Goal: Participate in discussion: Engage in conversation with other users on a specific topic

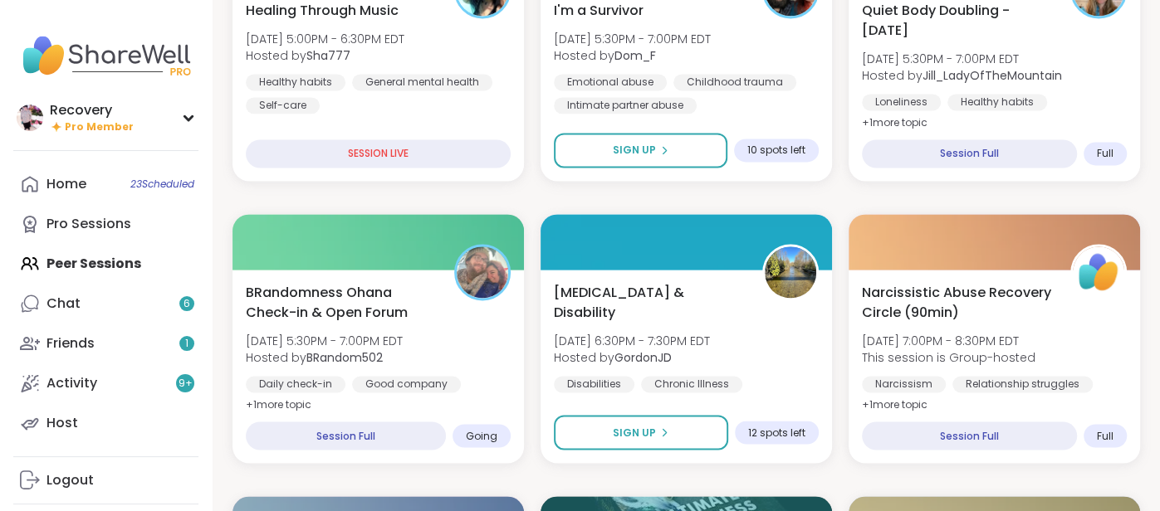
scroll to position [1717, 0]
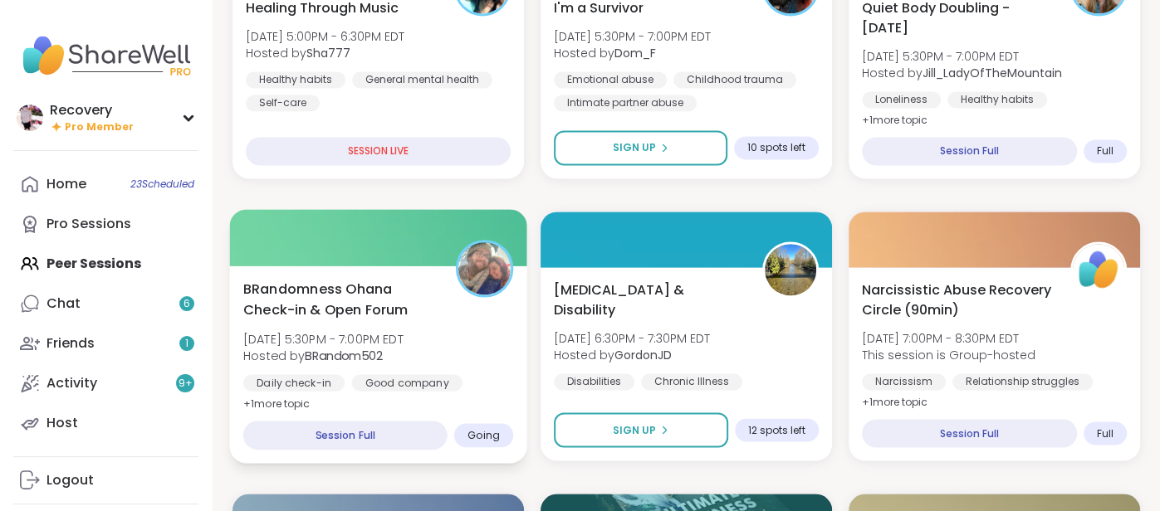
click at [436, 358] on div "BRandomness Ohana Check-in & Open Forum [DATE] 5:30PM - 7:00PM EDT Hosted by BR…" at bounding box center [378, 346] width 270 height 135
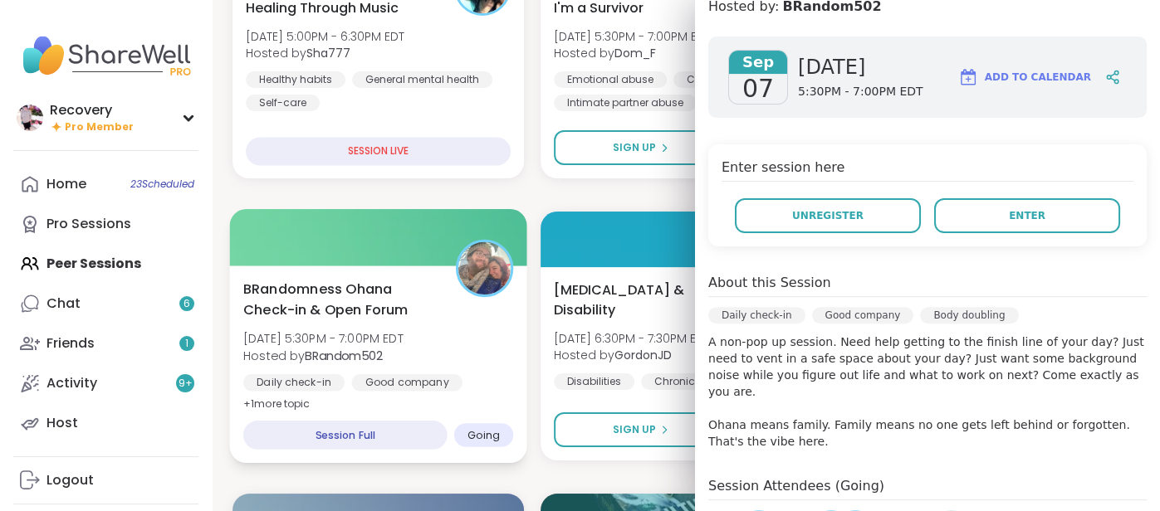
scroll to position [234, 0]
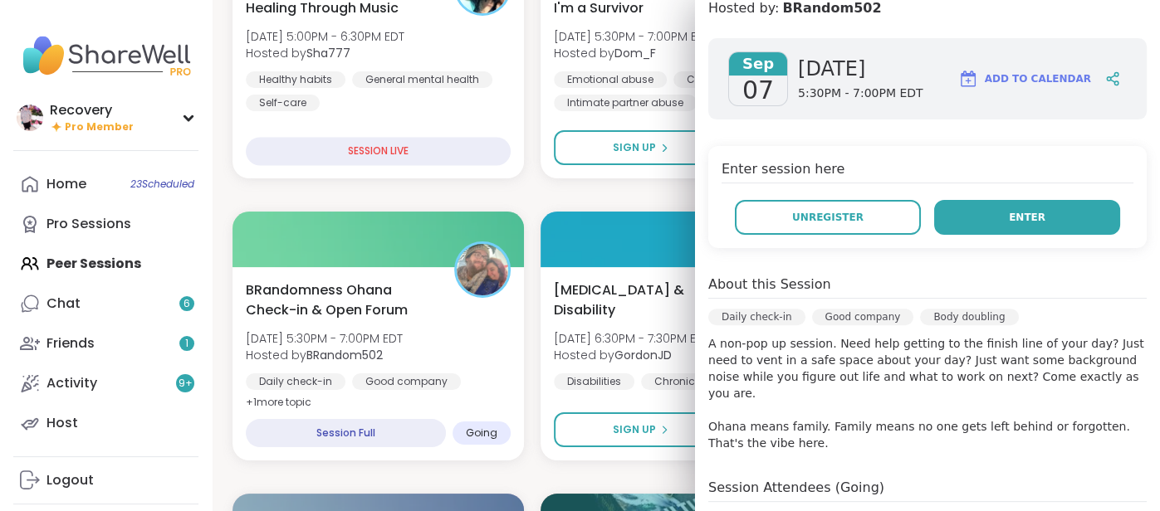
click at [1058, 225] on button "Enter" at bounding box center [1027, 217] width 186 height 35
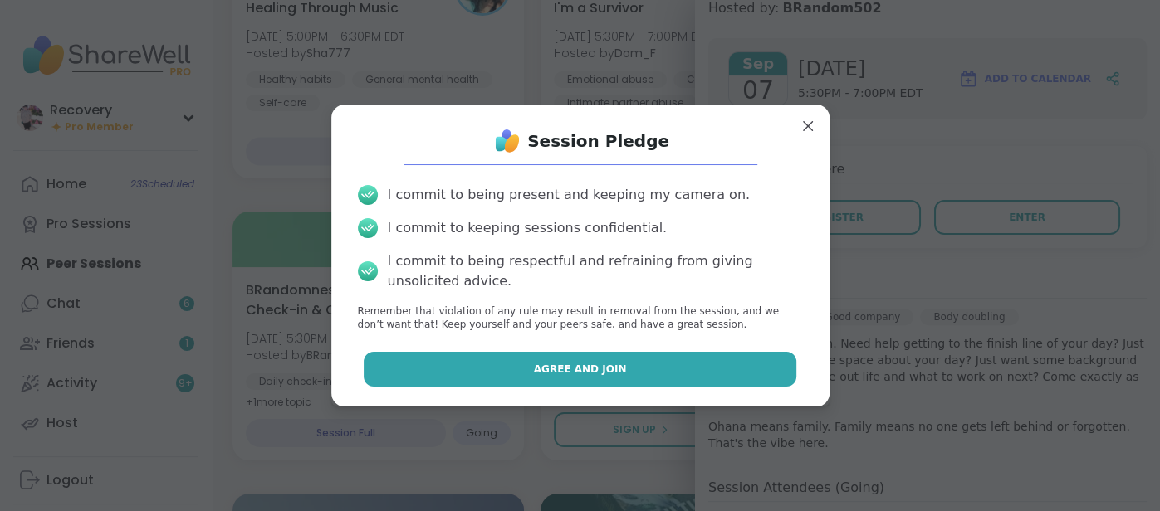
click at [381, 377] on button "Agree and Join" at bounding box center [580, 369] width 433 height 35
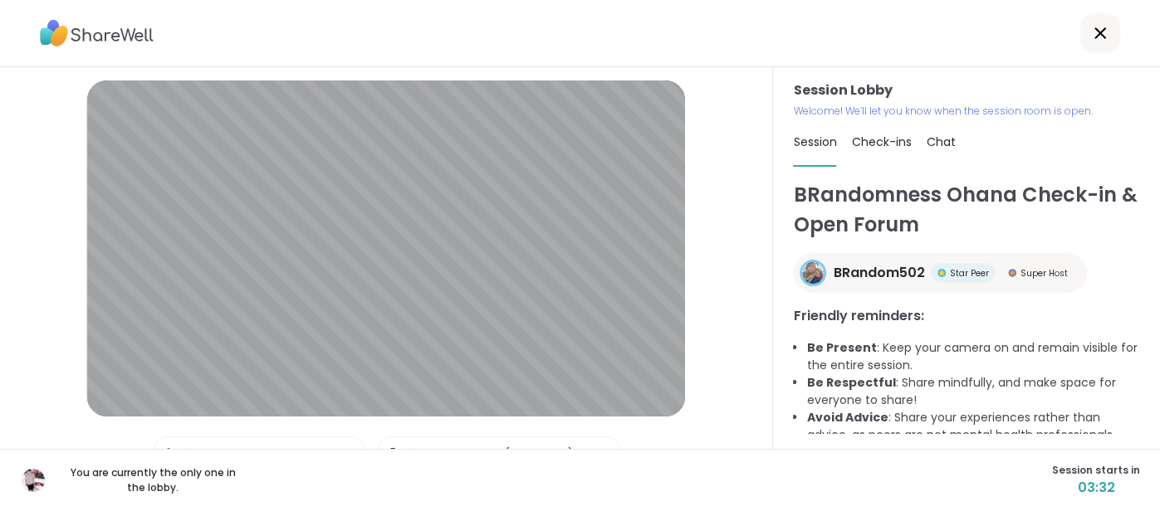
click at [942, 146] on span "Chat" at bounding box center [940, 142] width 29 height 17
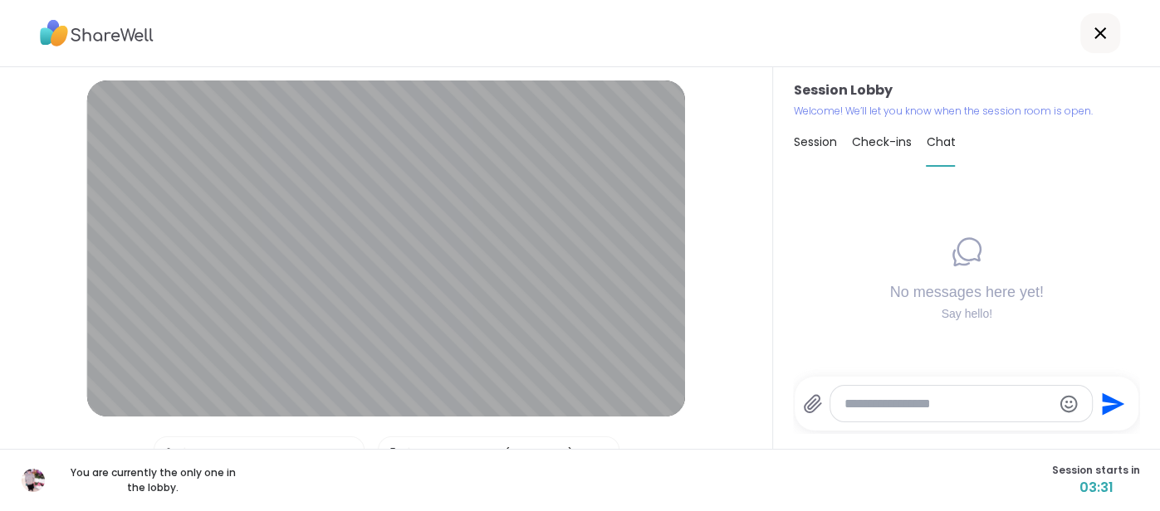
click at [854, 400] on textarea "Type your message" at bounding box center [948, 404] width 208 height 17
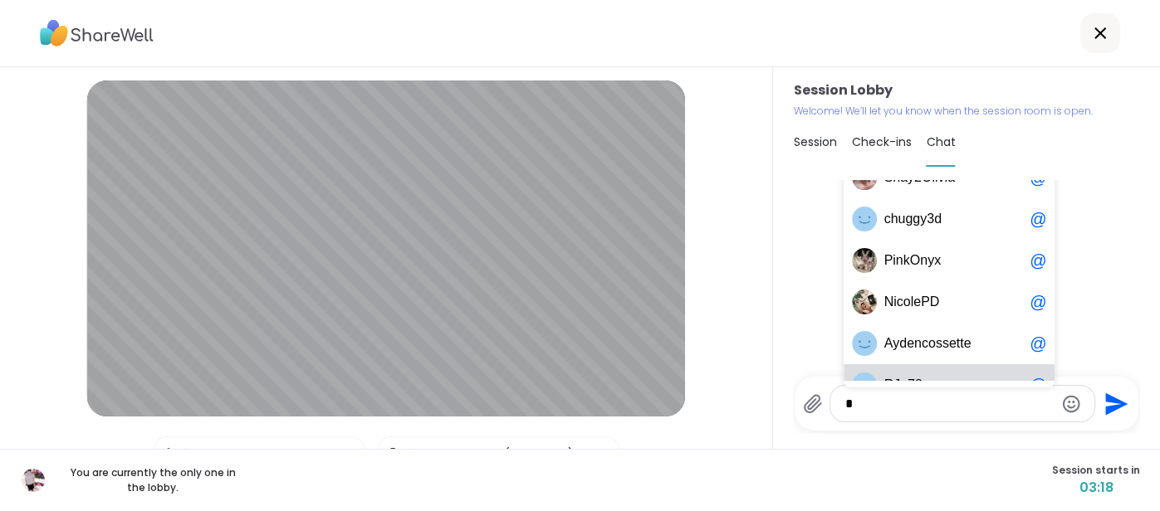
type textarea "*"
click at [822, 265] on div "No messages here yet! Say hello!" at bounding box center [966, 278] width 347 height 197
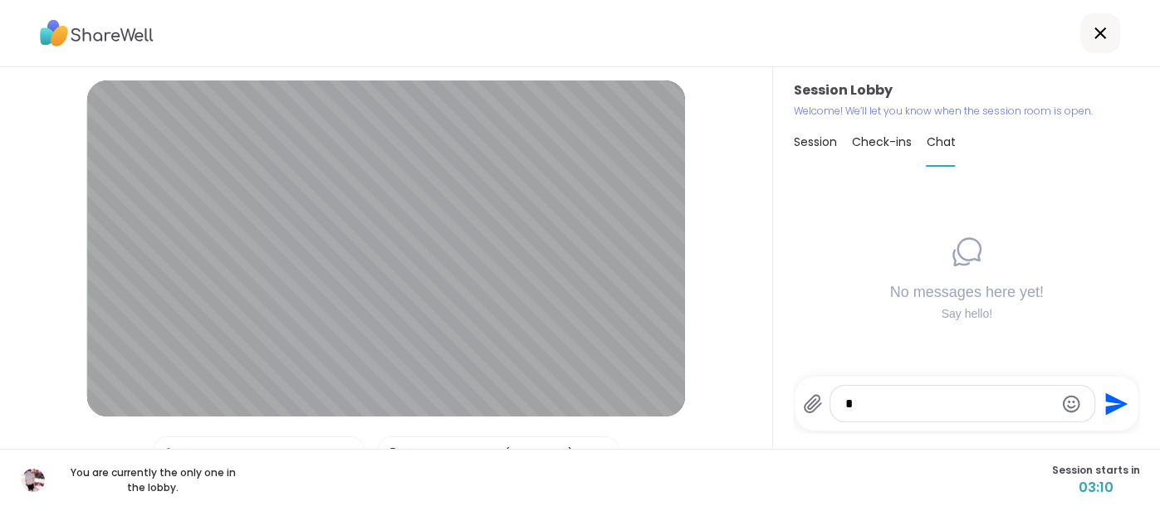
click at [817, 160] on div "Session" at bounding box center [814, 142] width 43 height 46
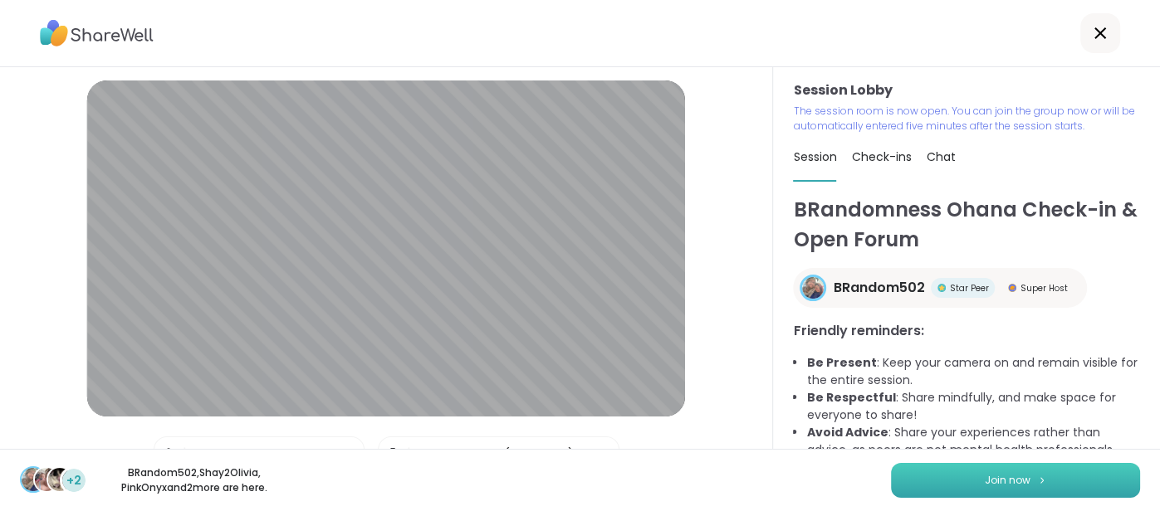
click at [1088, 489] on button "Join now" at bounding box center [1015, 480] width 249 height 35
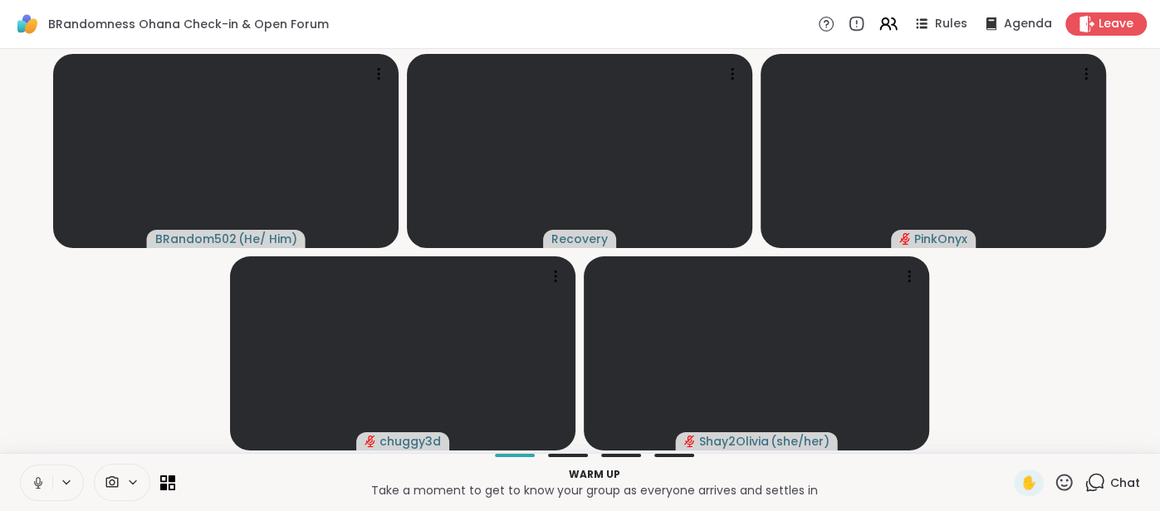
click at [43, 491] on icon at bounding box center [38, 483] width 15 height 15
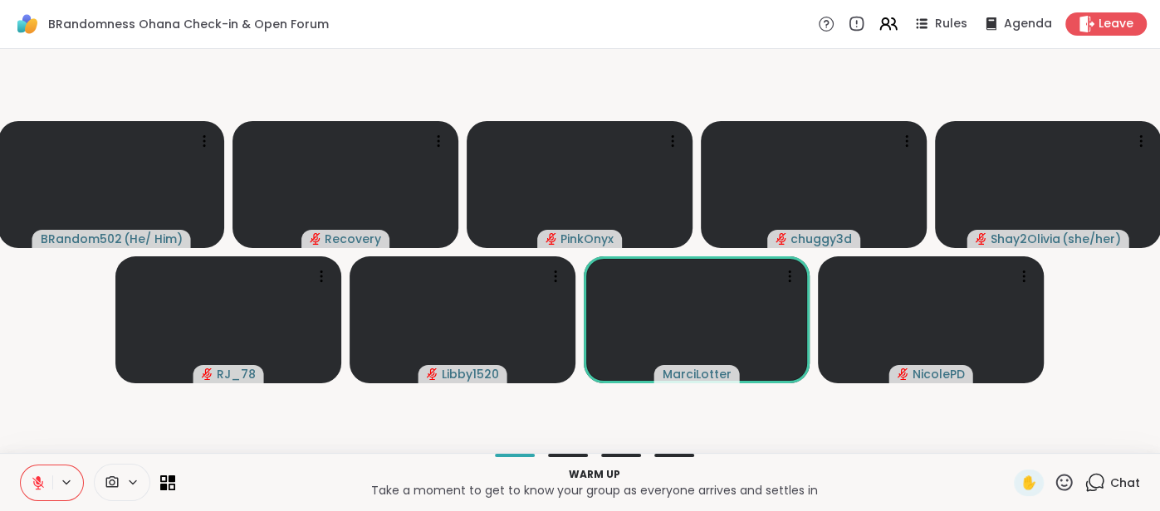
click at [28, 478] on button at bounding box center [37, 483] width 32 height 35
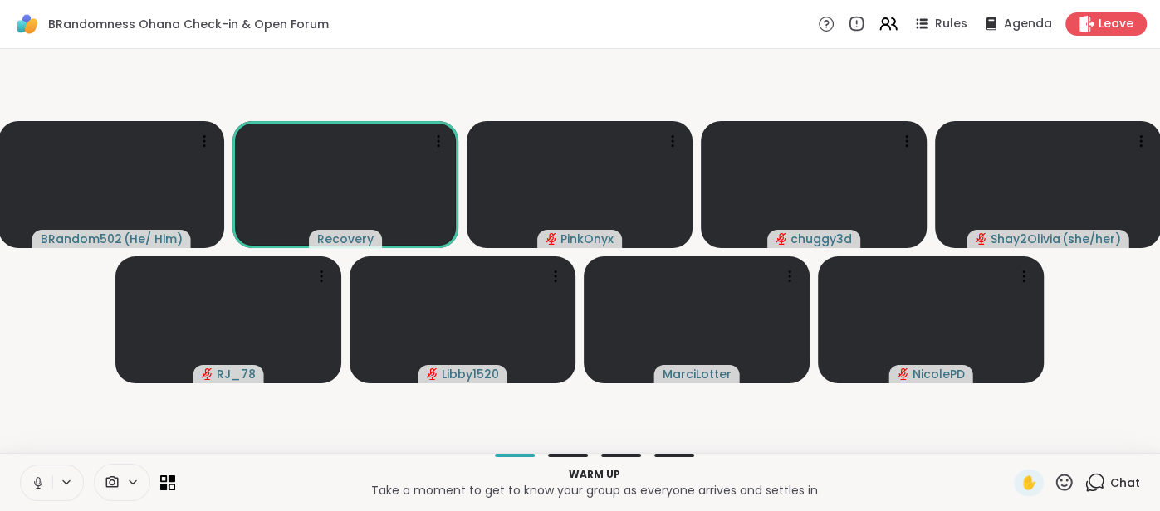
click at [1118, 482] on span "Chat" at bounding box center [1125, 483] width 30 height 17
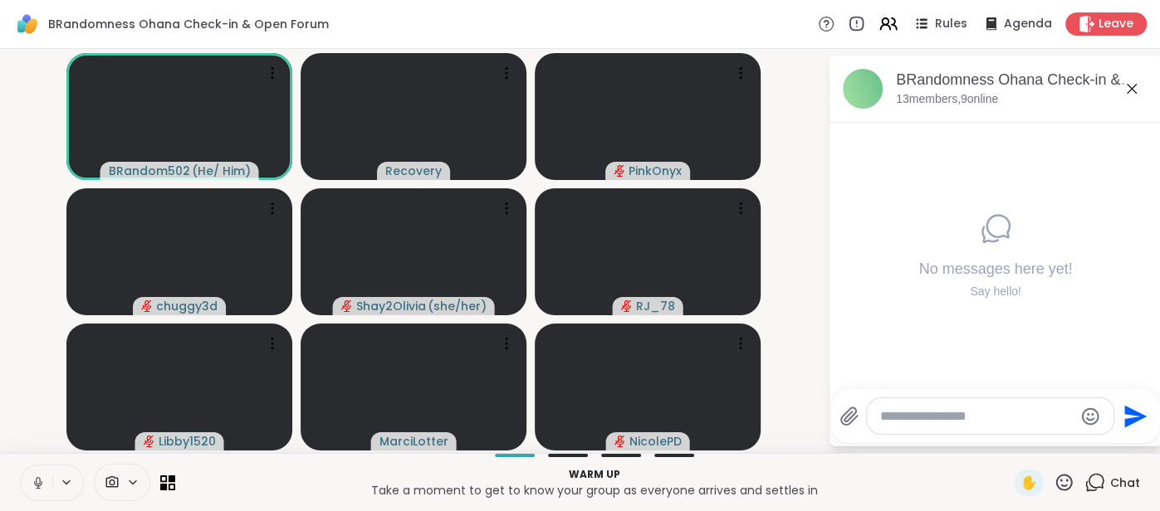
click at [1133, 92] on icon at bounding box center [1132, 89] width 20 height 20
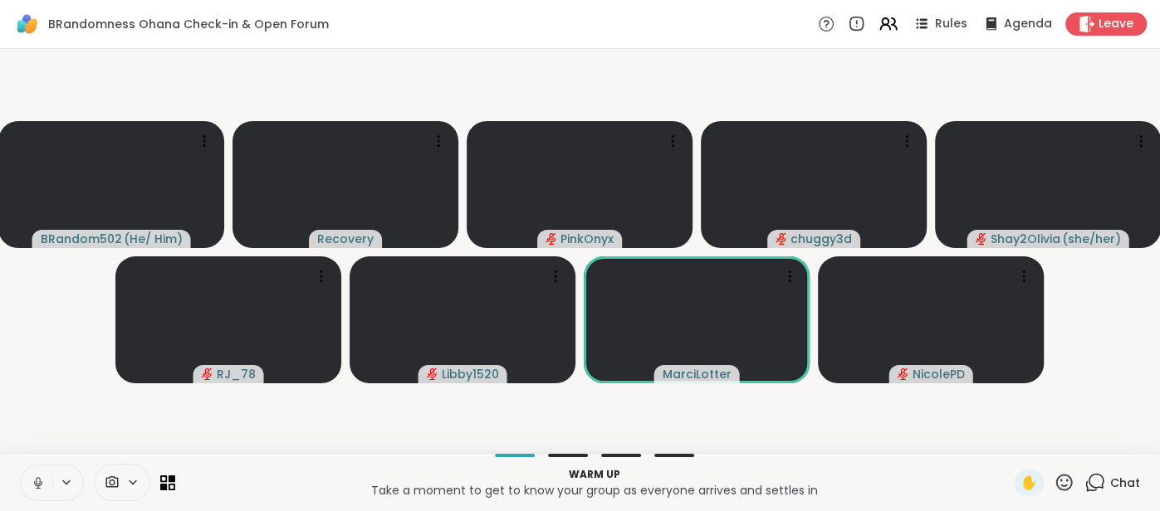
click at [33, 479] on icon at bounding box center [38, 483] width 15 height 15
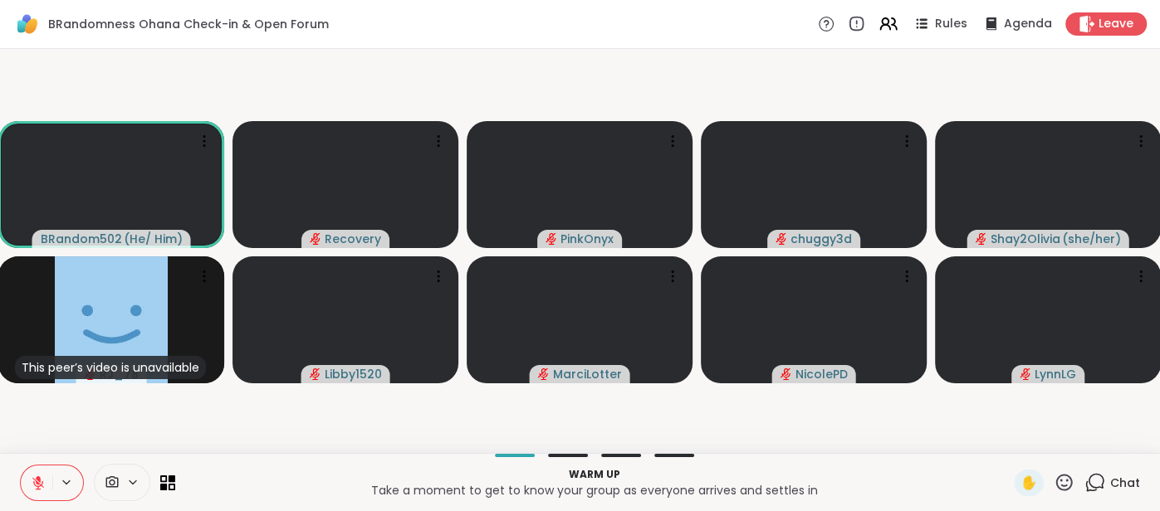
click at [35, 484] on icon at bounding box center [38, 483] width 15 height 15
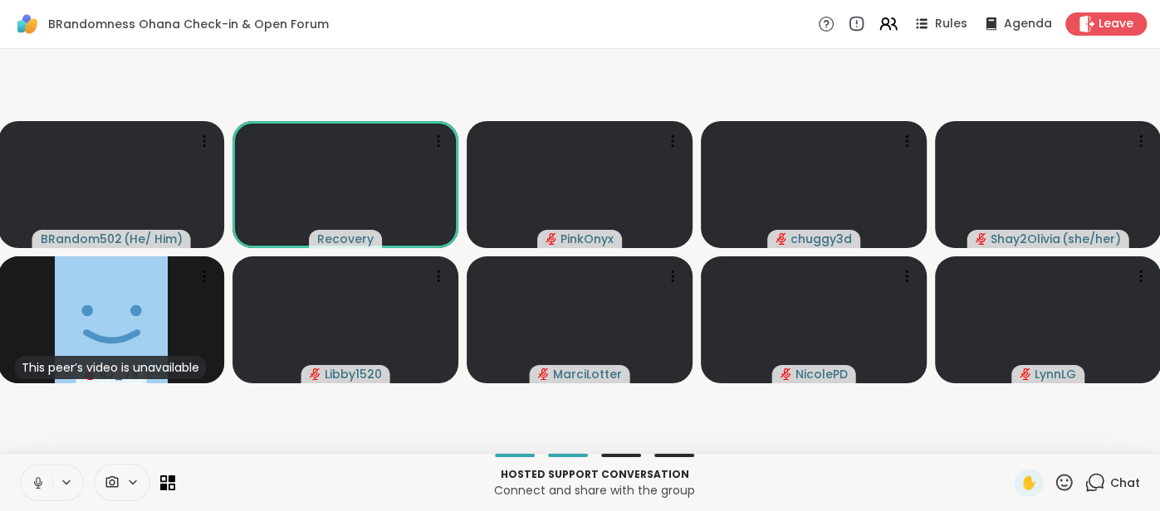
click at [33, 483] on icon at bounding box center [38, 483] width 15 height 15
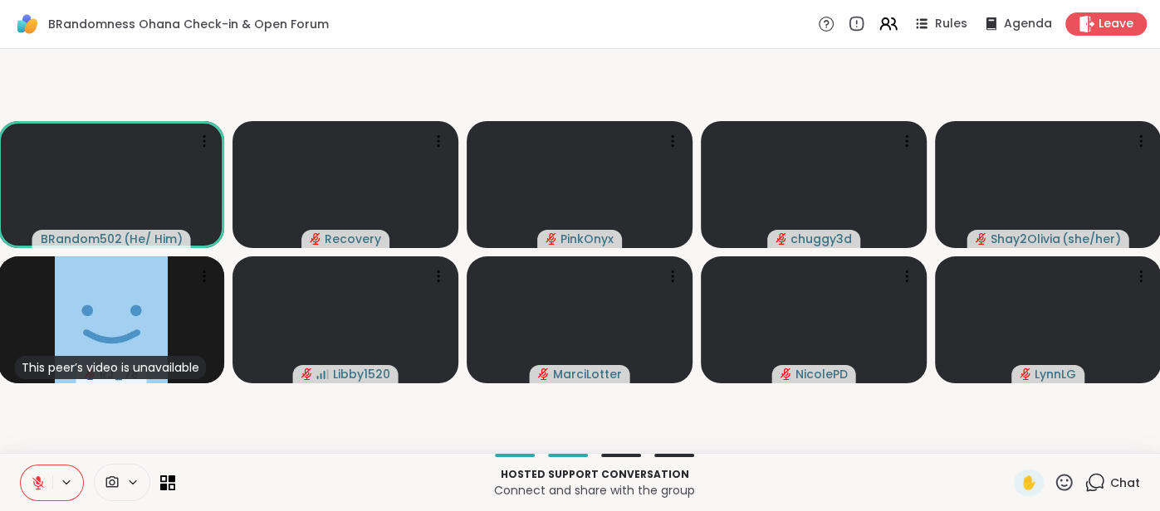
click at [1117, 481] on span "Chat" at bounding box center [1125, 483] width 30 height 17
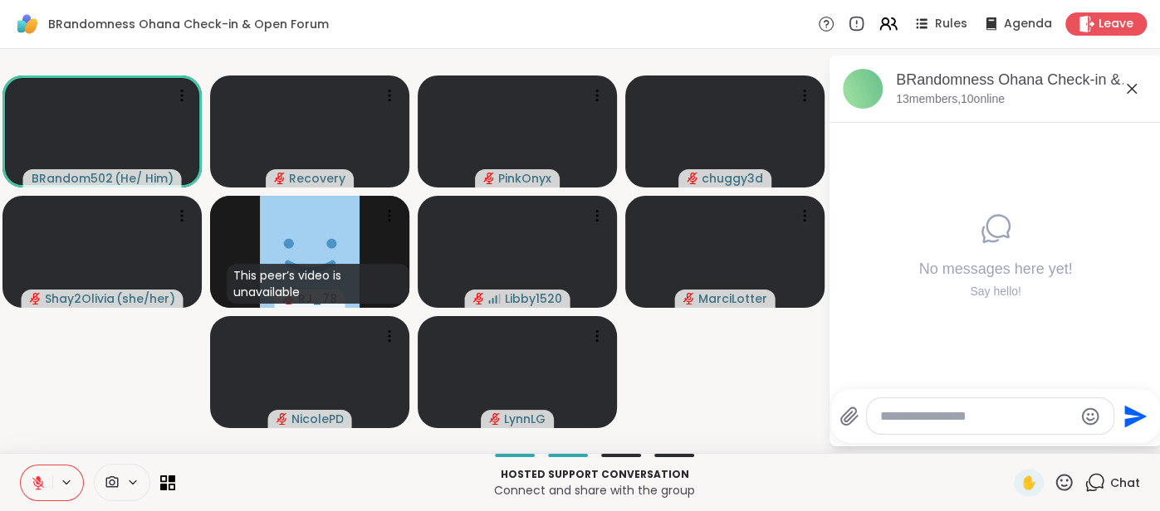
click at [1126, 87] on icon at bounding box center [1132, 89] width 20 height 20
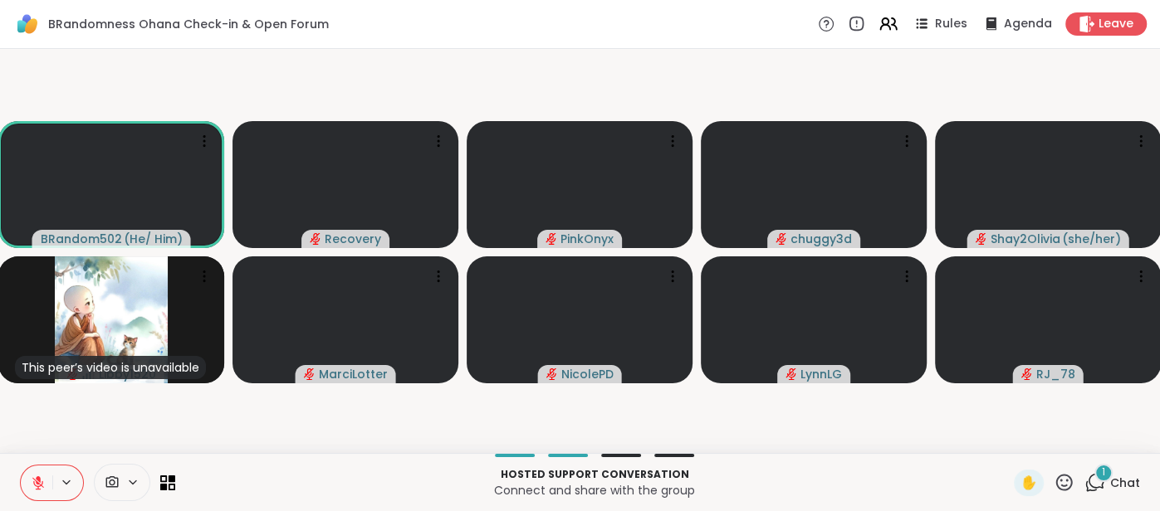
click at [1128, 481] on span "Chat" at bounding box center [1125, 483] width 30 height 17
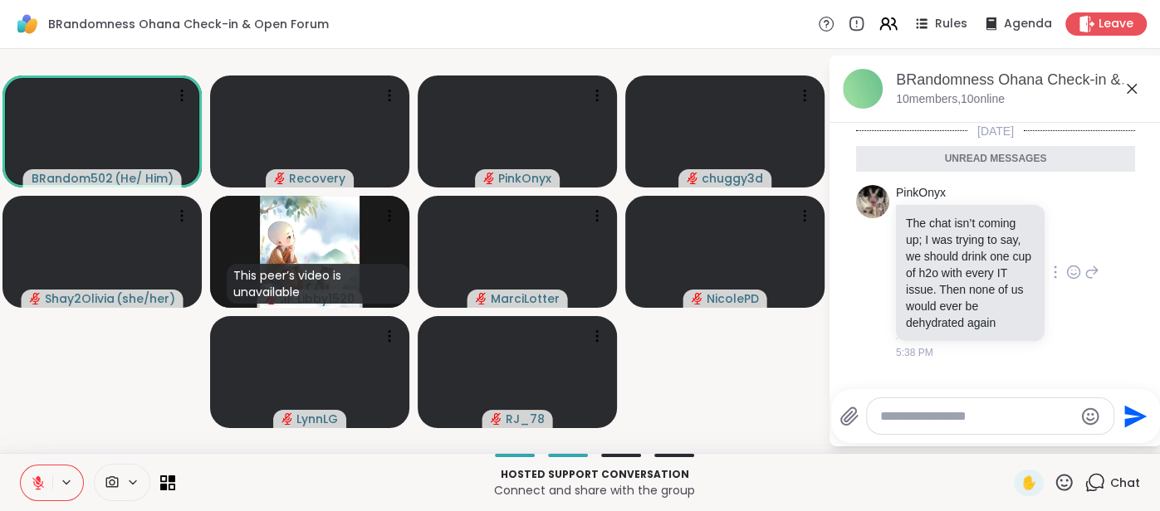
click at [1075, 264] on icon at bounding box center [1073, 272] width 15 height 17
click at [876, 240] on button "Select Reaction: Joy" at bounding box center [868, 245] width 33 height 33
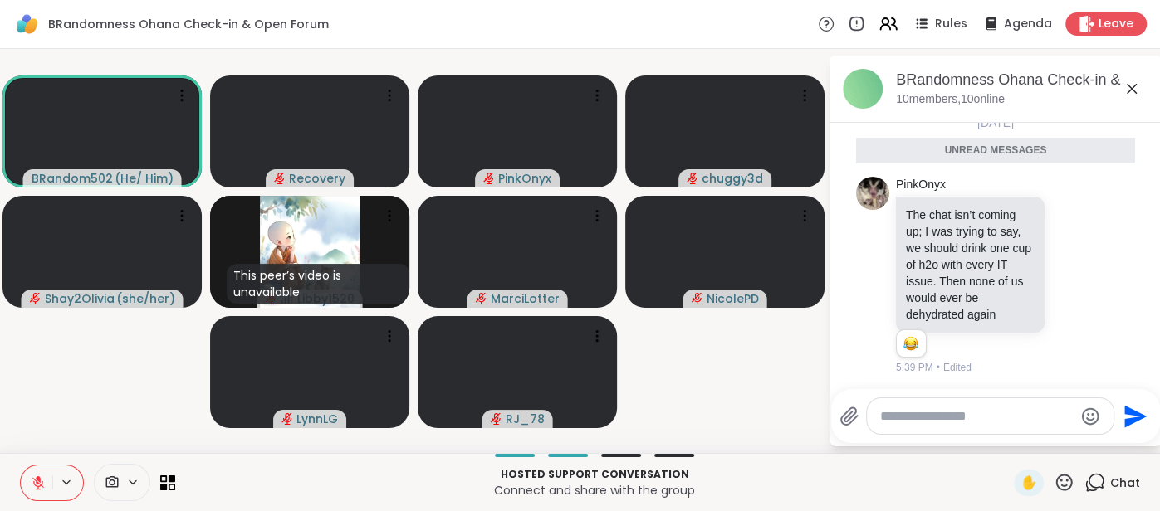
click at [1131, 94] on icon at bounding box center [1132, 89] width 20 height 20
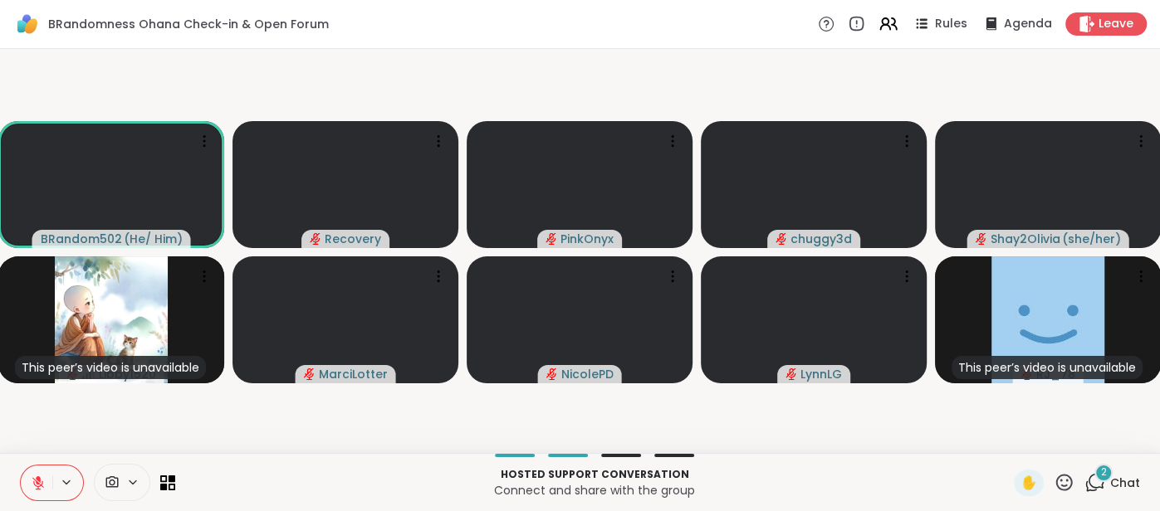
click at [27, 490] on button at bounding box center [37, 483] width 32 height 35
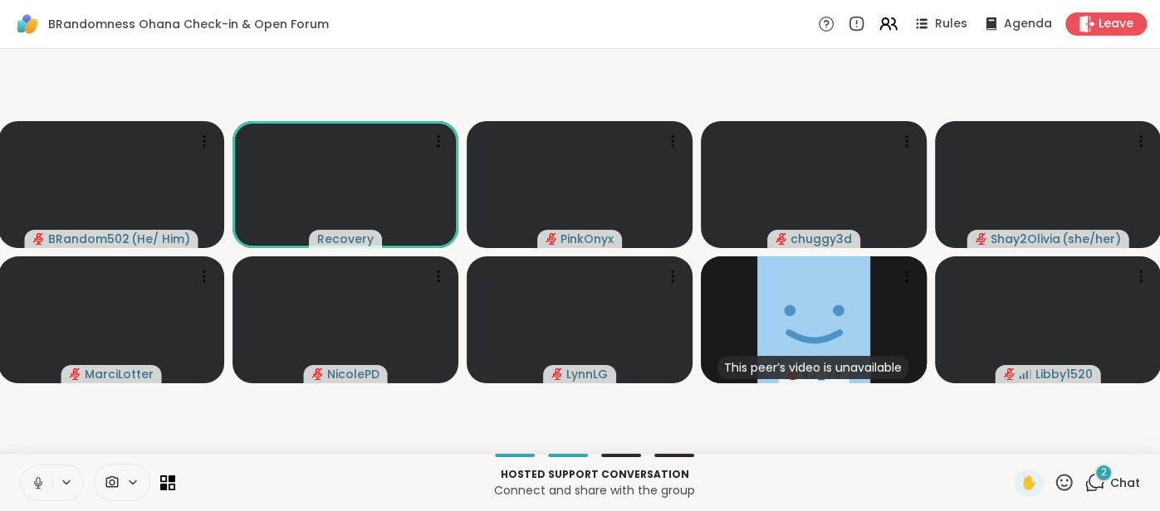
click at [34, 482] on icon at bounding box center [38, 483] width 8 height 5
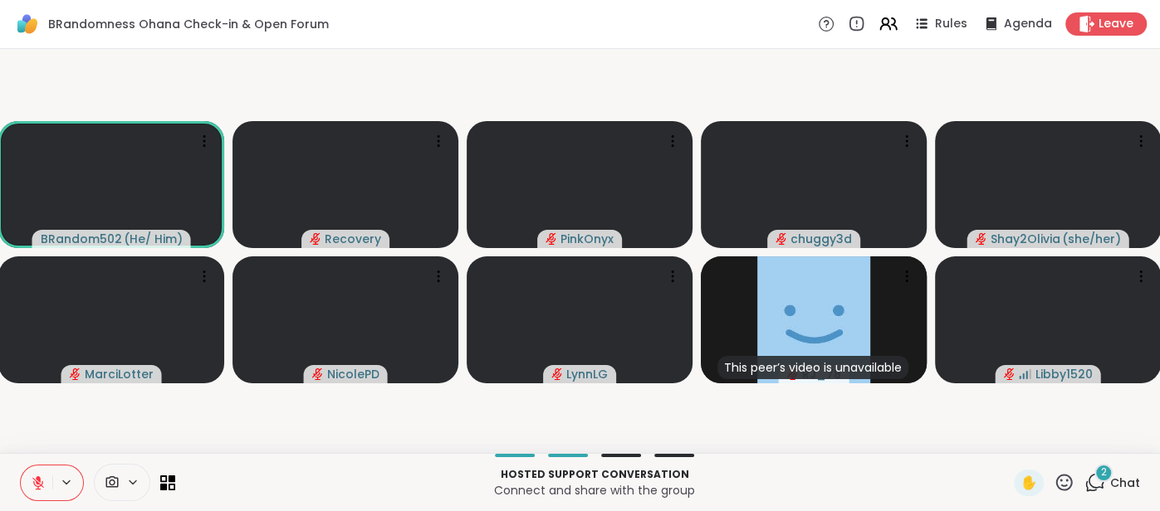
click at [40, 494] on button at bounding box center [37, 483] width 32 height 35
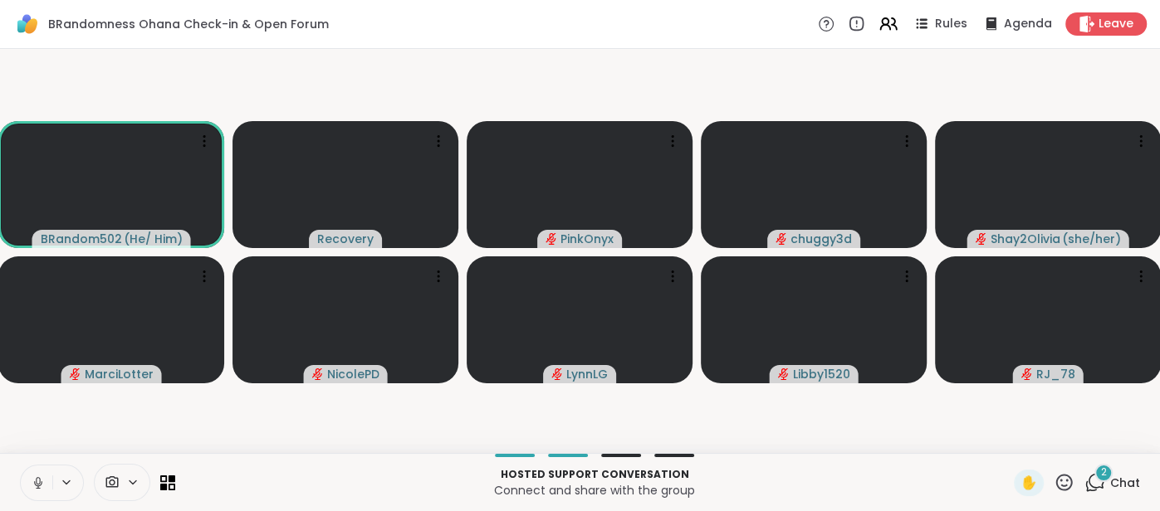
click at [25, 485] on button at bounding box center [37, 483] width 32 height 35
click at [37, 472] on button at bounding box center [37, 483] width 32 height 35
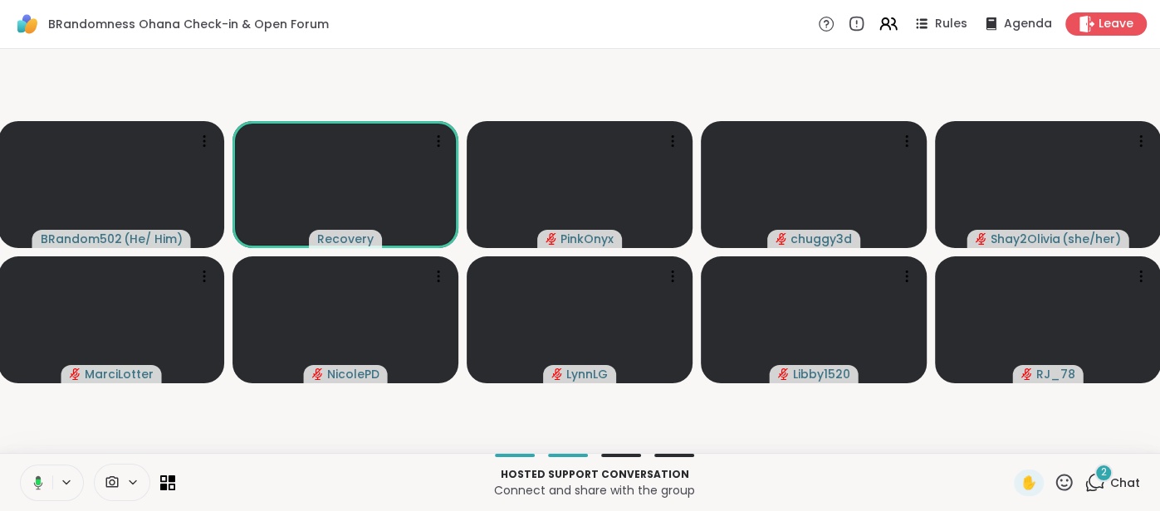
click at [37, 474] on button at bounding box center [35, 483] width 34 height 35
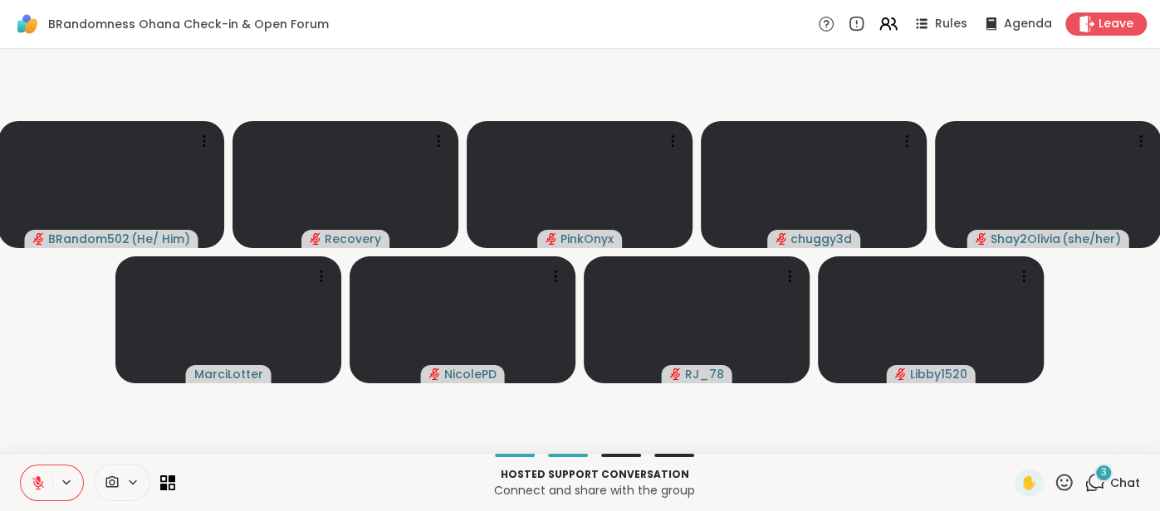
click at [1120, 486] on span "Chat" at bounding box center [1125, 483] width 30 height 17
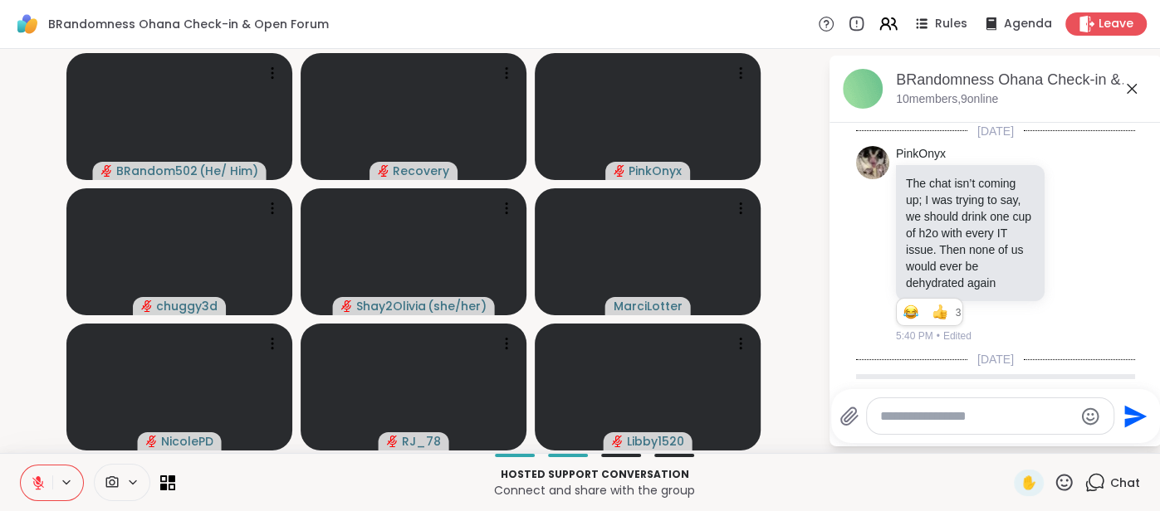
scroll to position [389, 0]
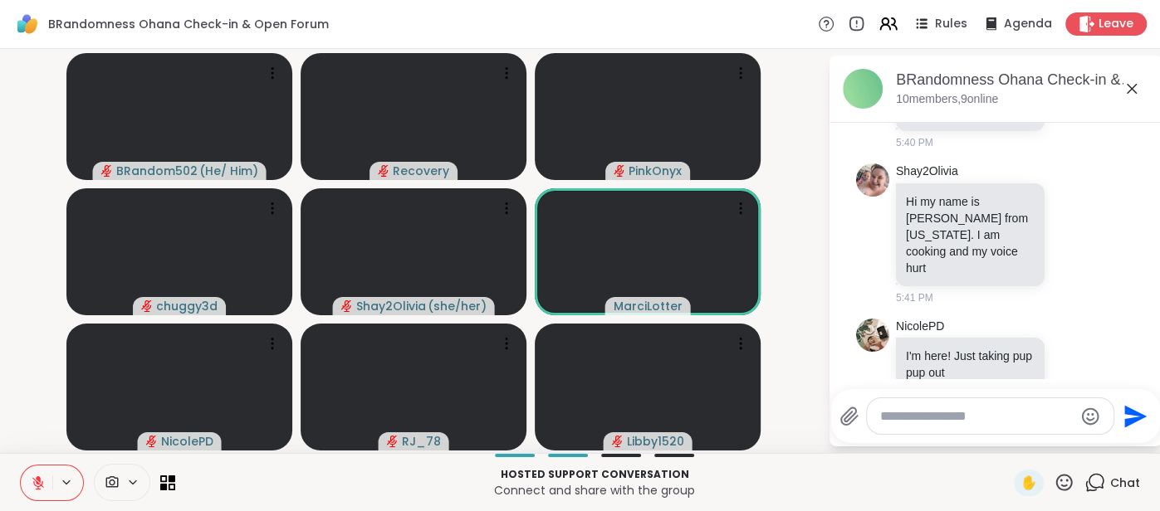
click at [27, 487] on button at bounding box center [37, 483] width 32 height 35
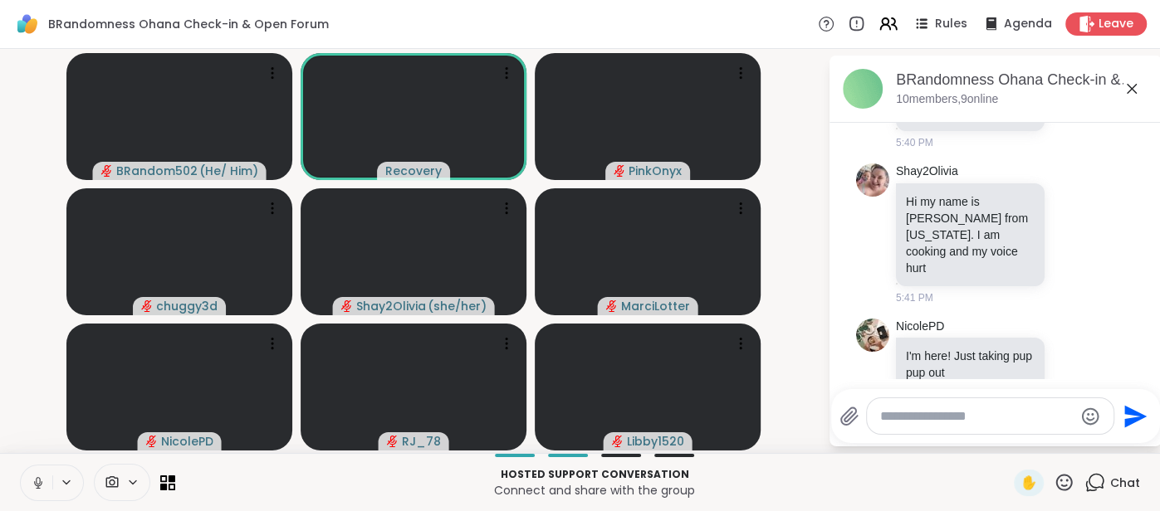
click at [27, 481] on button at bounding box center [37, 483] width 32 height 35
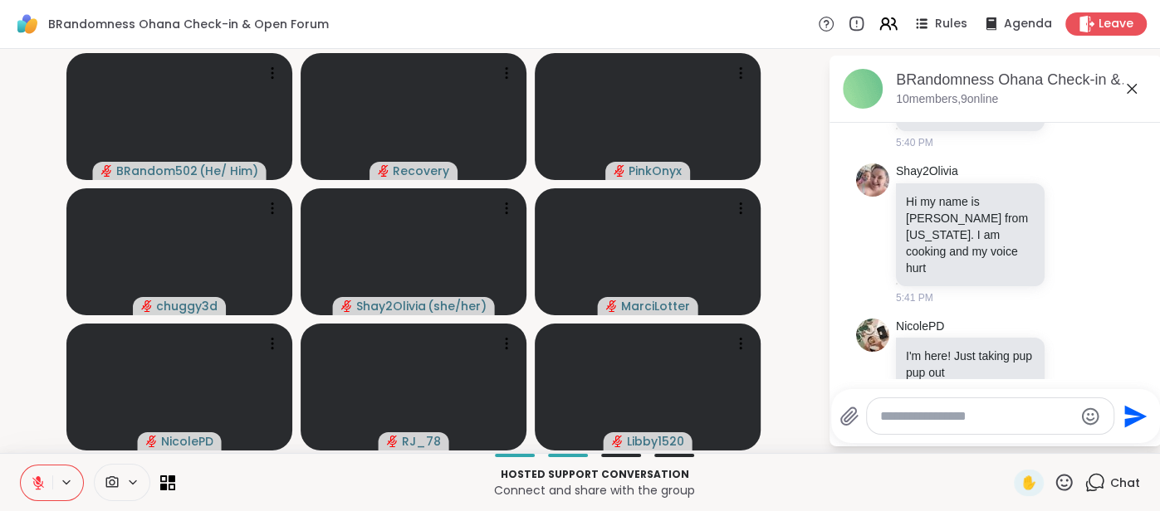
click at [1138, 86] on icon at bounding box center [1132, 89] width 20 height 20
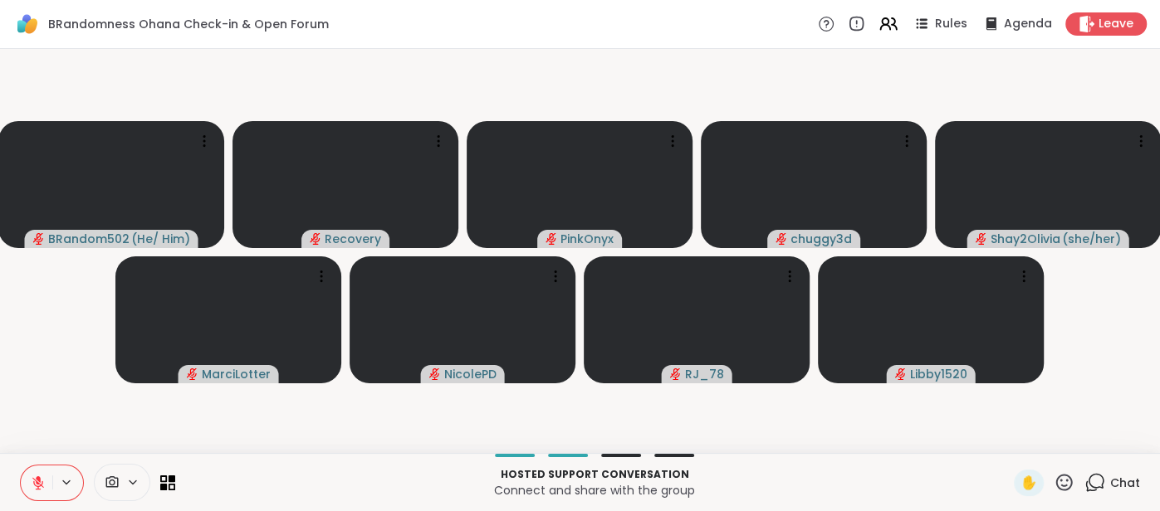
click at [22, 478] on button at bounding box center [37, 483] width 32 height 35
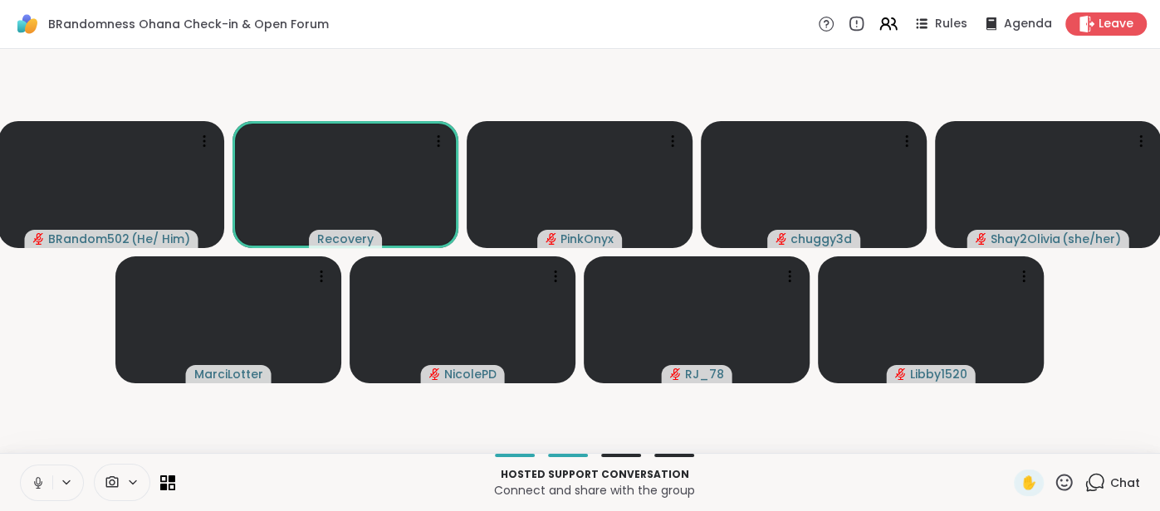
click at [32, 476] on icon at bounding box center [38, 483] width 15 height 15
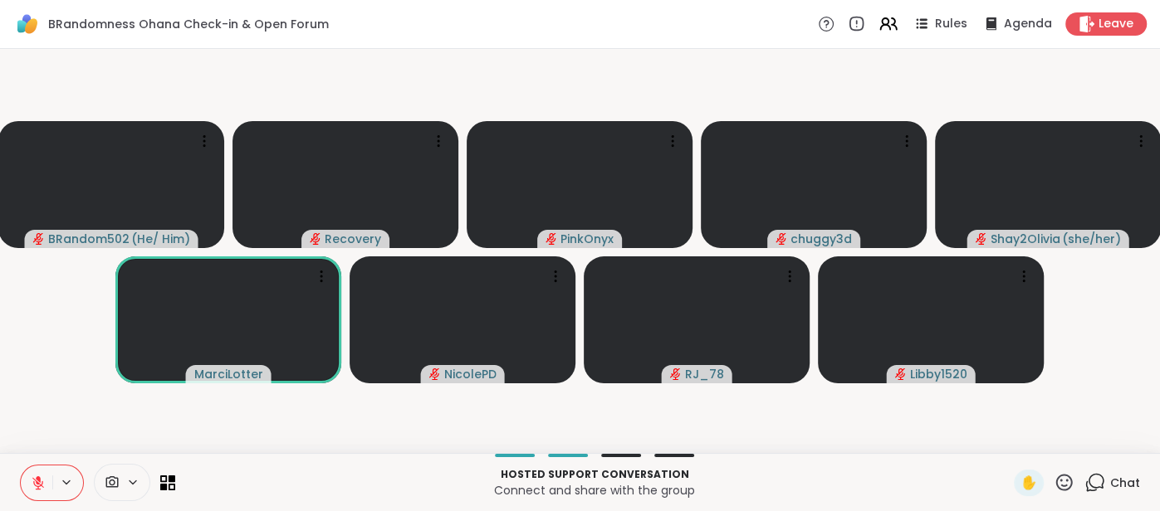
click at [32, 476] on icon at bounding box center [38, 483] width 15 height 15
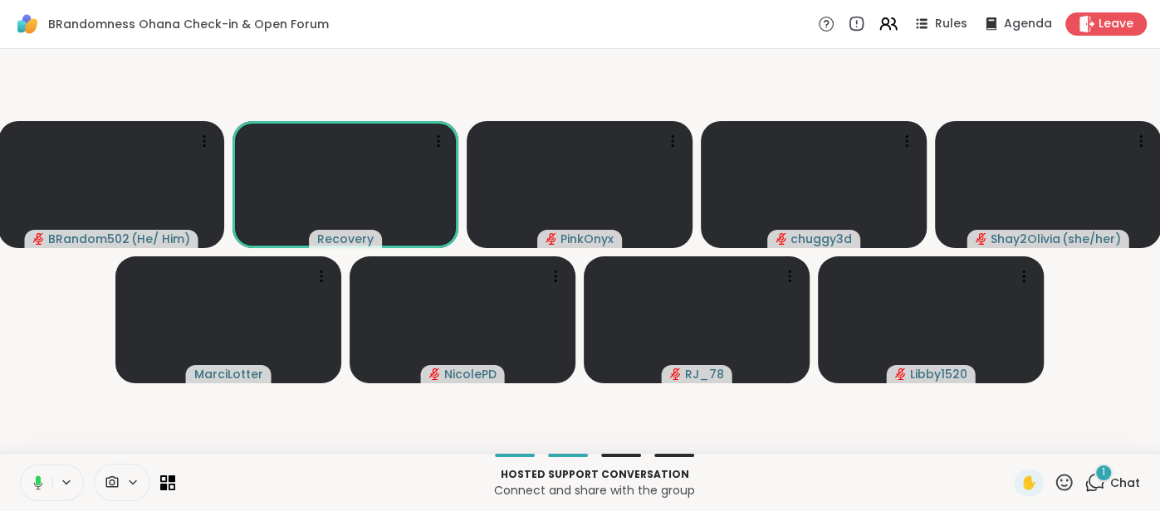
click at [30, 423] on video-player-container "BRandom502 ( He/ Him ) Recovery PinkOnyx chuggy3d Shay2Olivia ( she/her ) [PERS…" at bounding box center [580, 251] width 1140 height 391
click at [26, 485] on button at bounding box center [37, 483] width 32 height 35
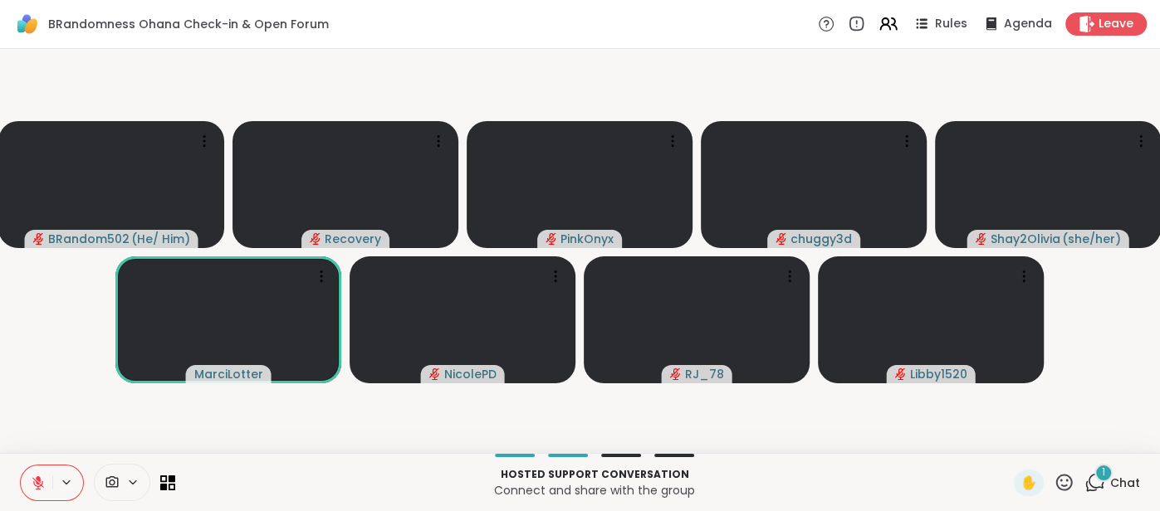
click at [36, 472] on button at bounding box center [37, 483] width 32 height 35
click at [1110, 472] on div "1" at bounding box center [1103, 473] width 18 height 18
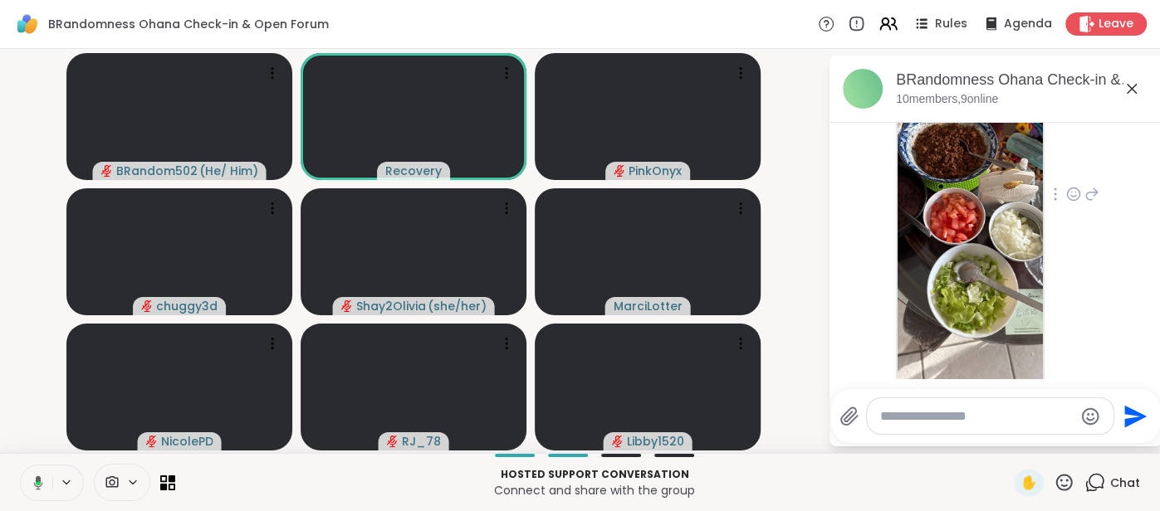
scroll to position [826, 0]
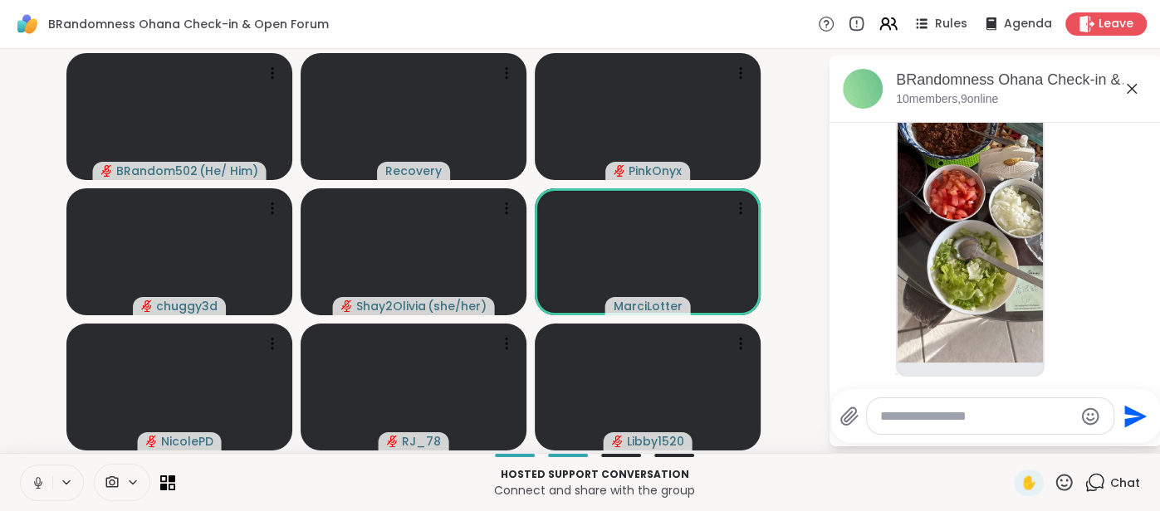
click at [1133, 81] on icon at bounding box center [1132, 89] width 20 height 20
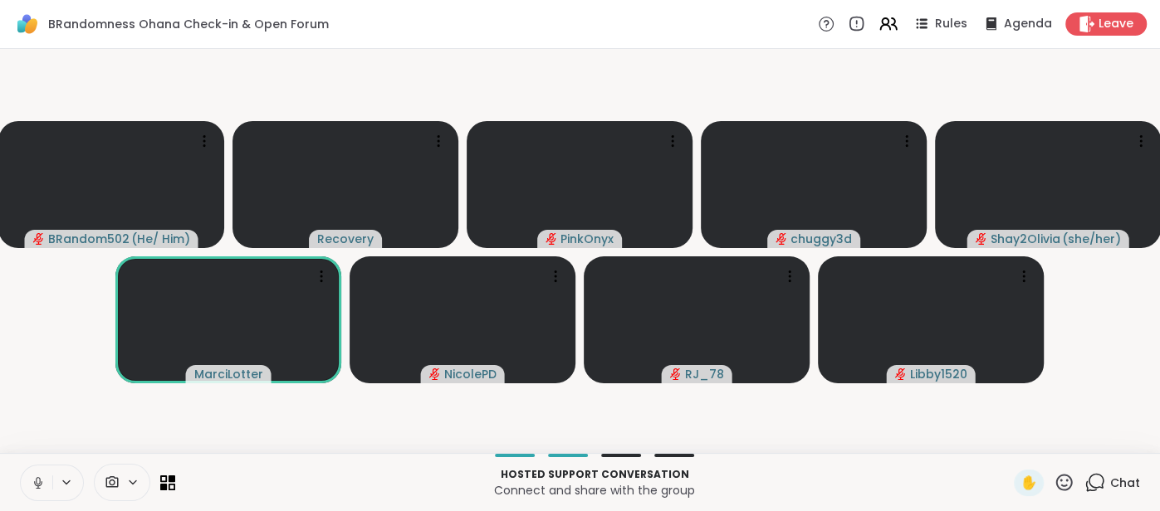
click at [35, 480] on icon at bounding box center [38, 483] width 15 height 15
click at [35, 479] on icon at bounding box center [38, 483] width 15 height 15
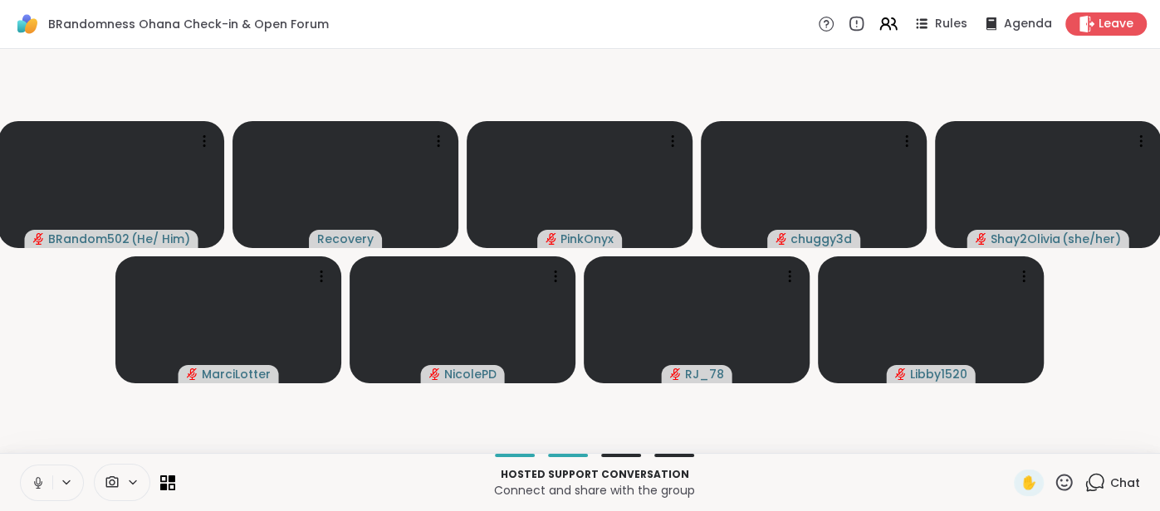
click at [42, 479] on icon at bounding box center [38, 483] width 15 height 15
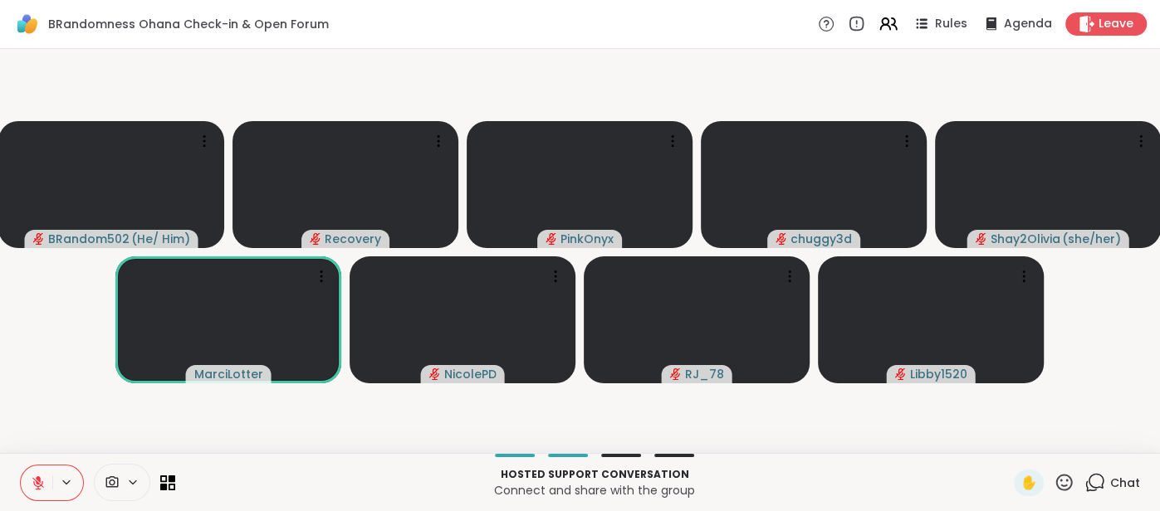
click at [39, 472] on button at bounding box center [37, 483] width 32 height 35
click at [42, 485] on icon at bounding box center [38, 483] width 15 height 15
click at [33, 481] on icon at bounding box center [38, 483] width 15 height 15
click at [37, 473] on button at bounding box center [37, 483] width 32 height 35
click at [32, 481] on icon at bounding box center [38, 483] width 15 height 15
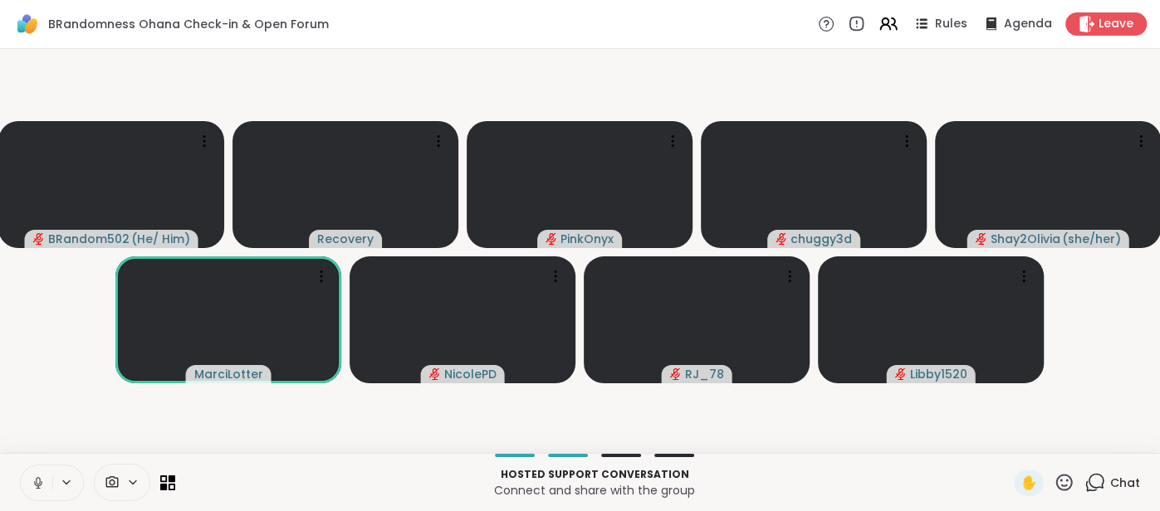
click at [35, 481] on icon at bounding box center [38, 483] width 15 height 15
click at [38, 477] on icon at bounding box center [38, 479] width 5 height 7
click at [35, 480] on icon at bounding box center [38, 483] width 15 height 15
click at [35, 478] on icon at bounding box center [38, 483] width 15 height 15
click at [29, 474] on button at bounding box center [37, 483] width 32 height 35
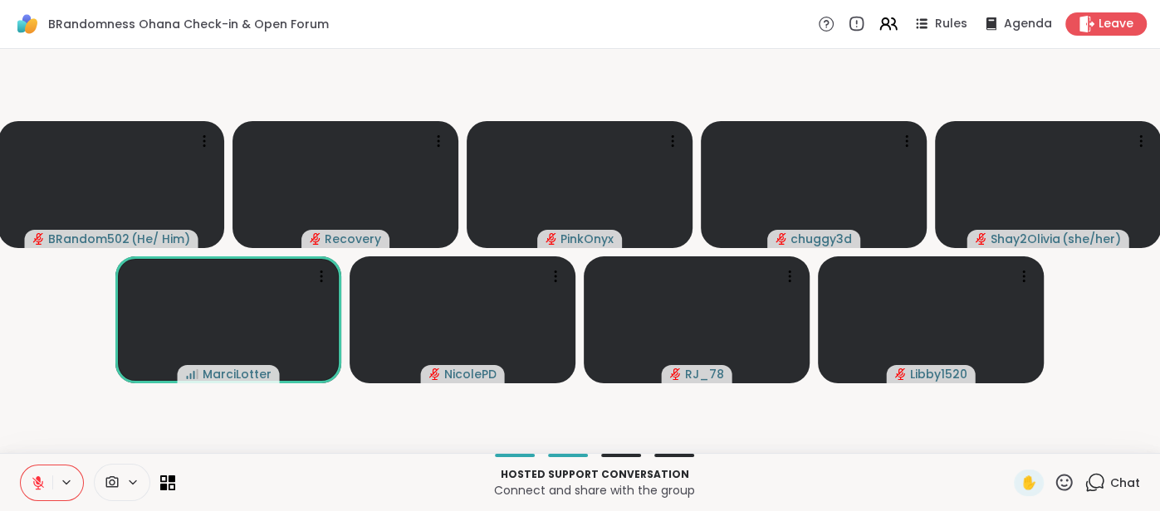
click at [23, 467] on button at bounding box center [37, 483] width 32 height 35
click at [23, 483] on button at bounding box center [37, 483] width 32 height 35
click at [32, 477] on icon at bounding box center [38, 483] width 15 height 15
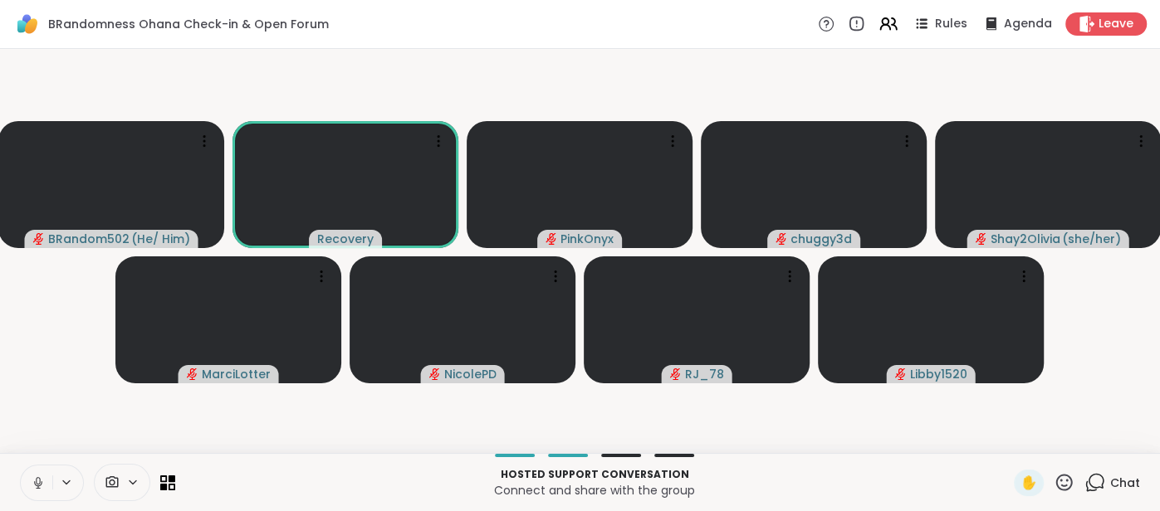
click at [32, 477] on icon at bounding box center [38, 483] width 15 height 15
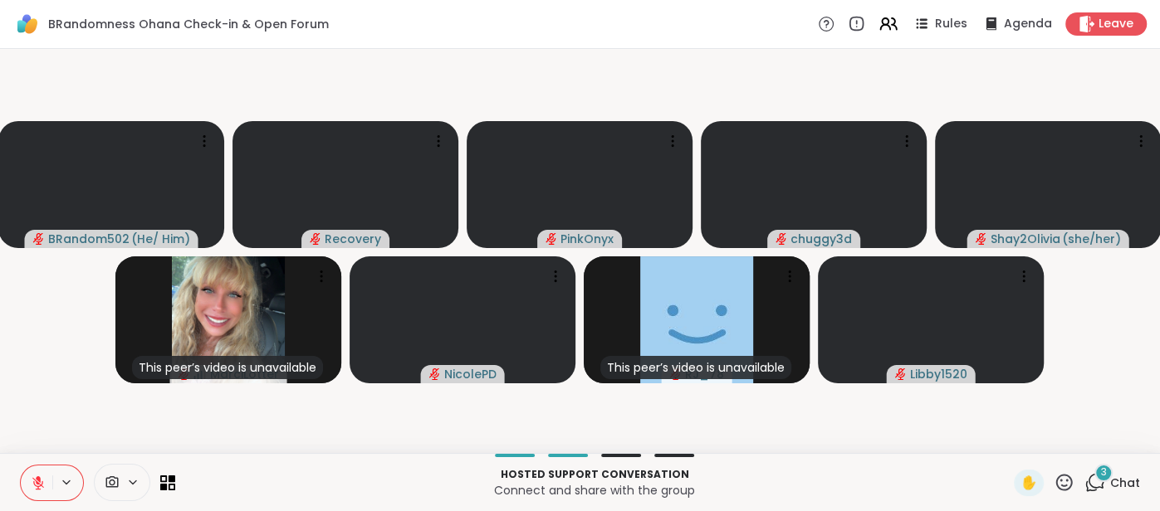
click at [1110, 489] on div "3 Chat" at bounding box center [1112, 483] width 56 height 27
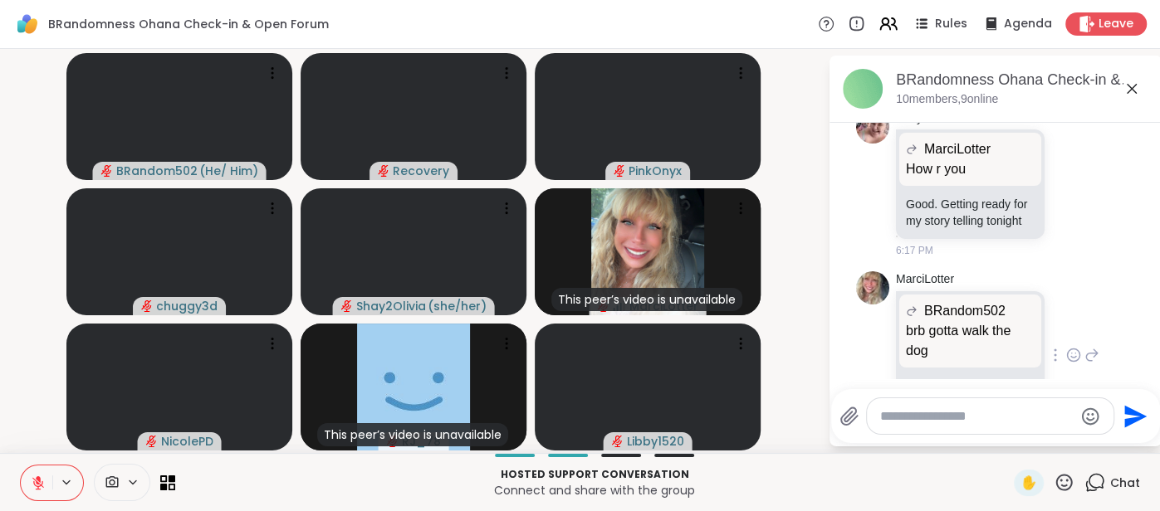
scroll to position [1490, 0]
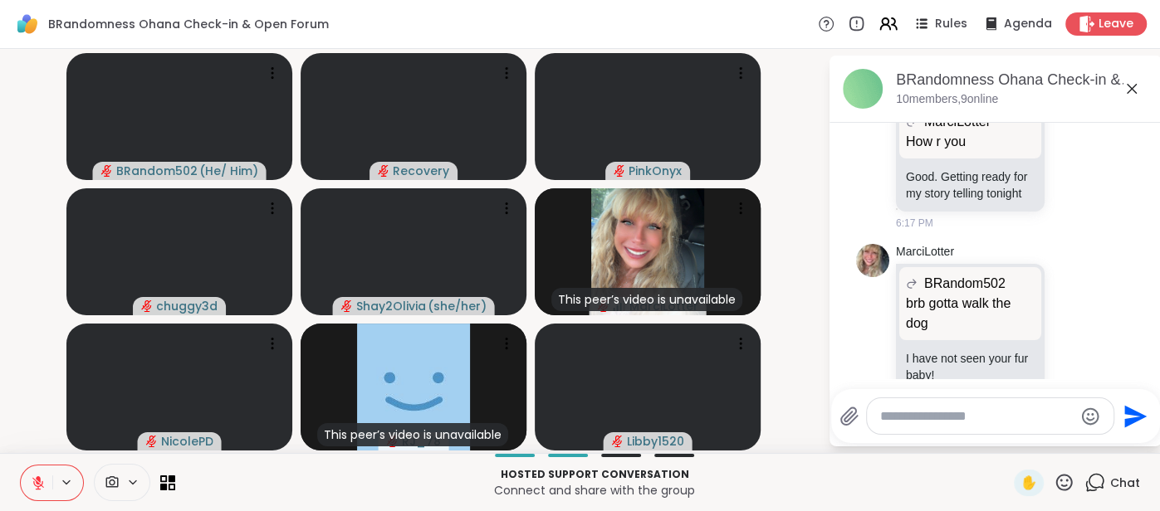
click at [993, 412] on textarea "Type your message" at bounding box center [976, 417] width 193 height 17
type textarea "**"
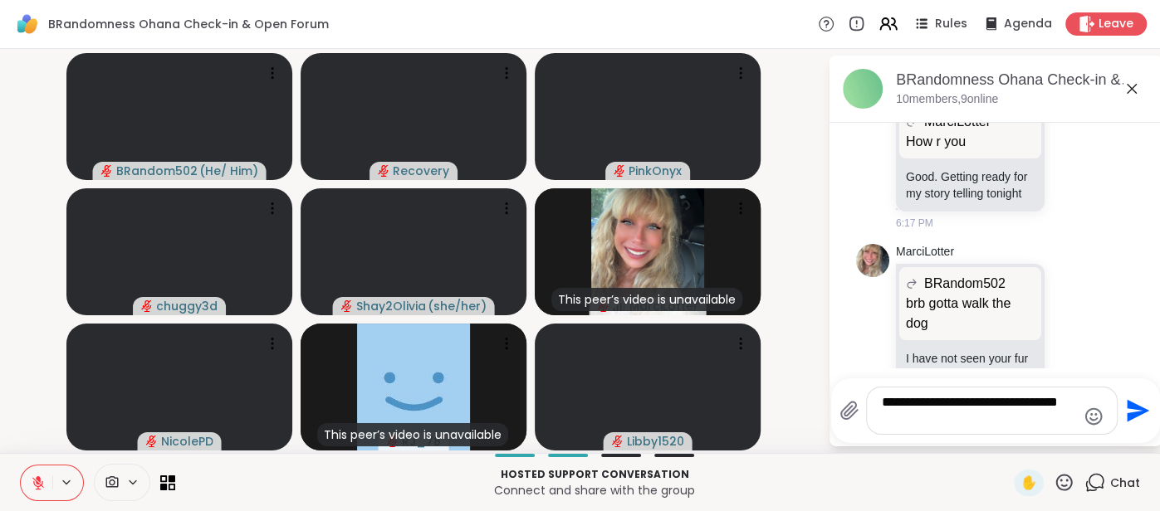
type textarea "**********"
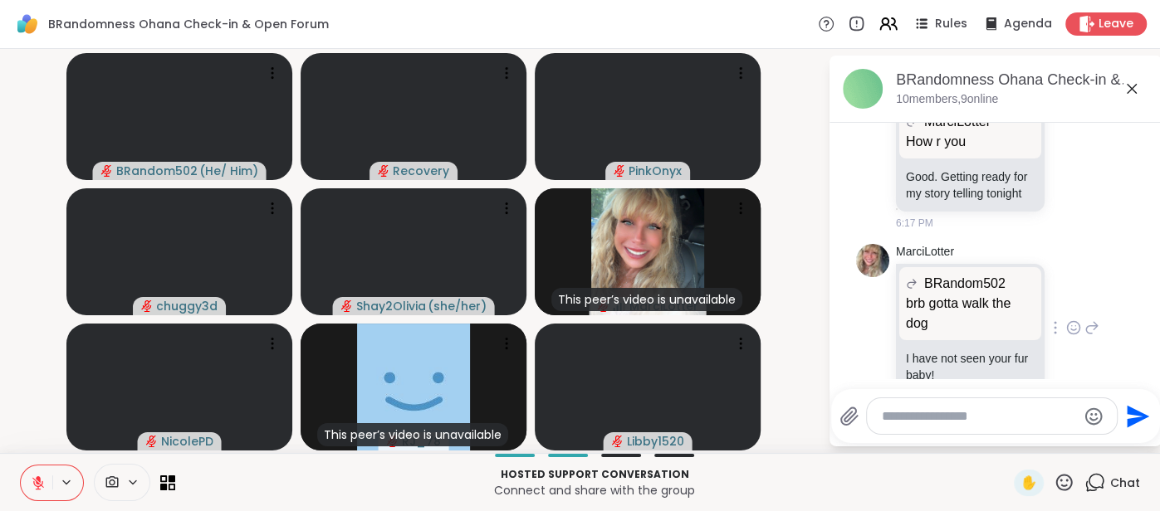
scroll to position [1554, 0]
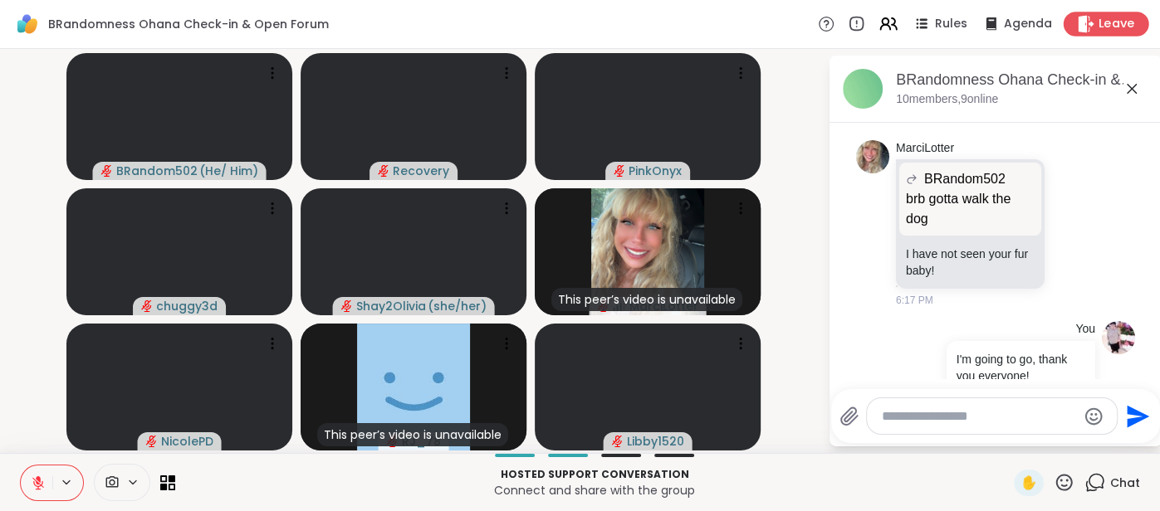
click at [1099, 33] on div "Leave" at bounding box center [1107, 24] width 86 height 24
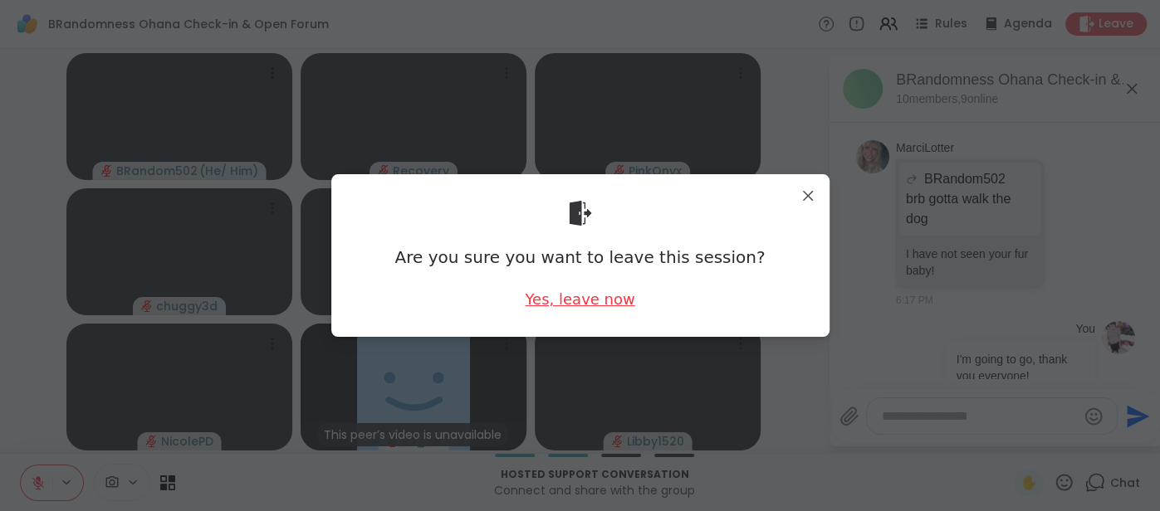
click at [608, 299] on div "Yes, leave now" at bounding box center [580, 299] width 110 height 21
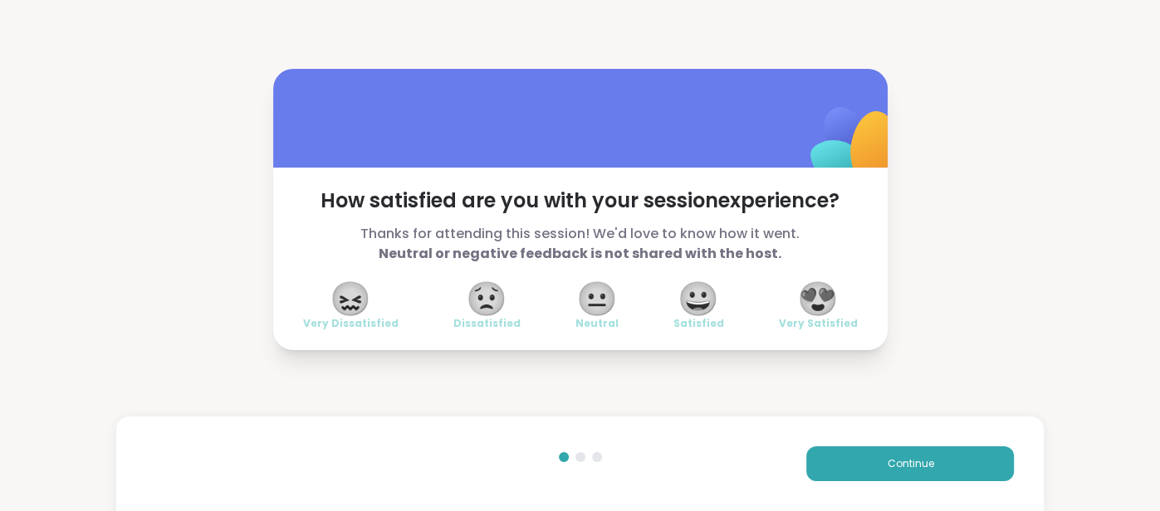
click at [829, 314] on span "😍" at bounding box center [818, 299] width 42 height 30
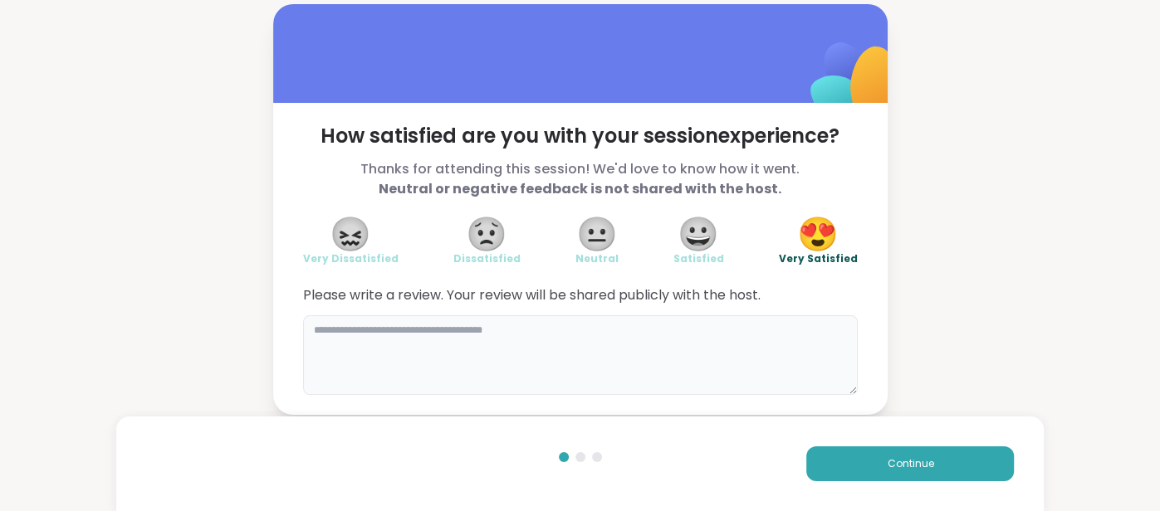
click at [732, 356] on textarea at bounding box center [580, 356] width 555 height 80
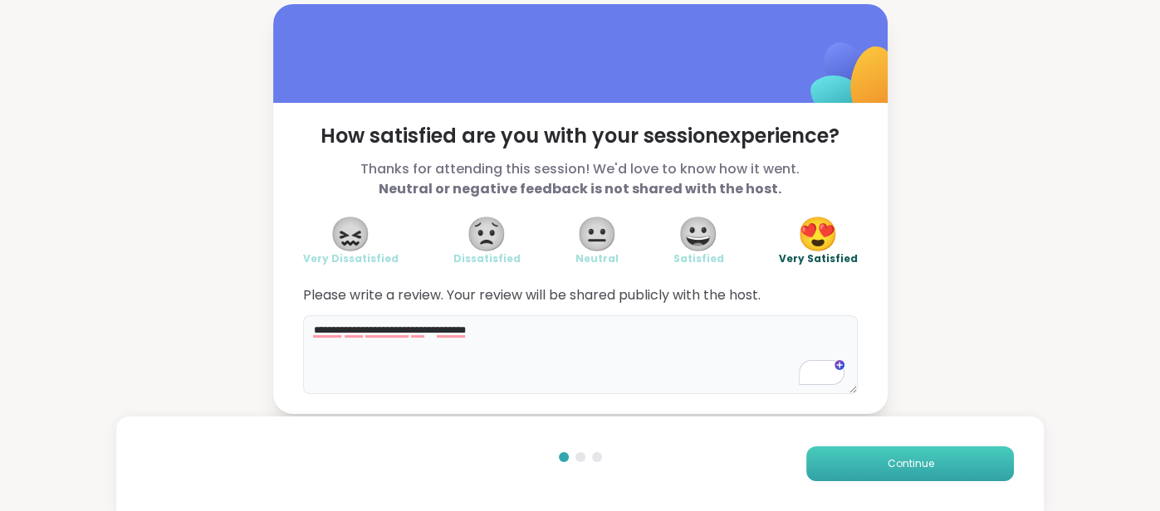
type textarea "**********"
click at [937, 459] on button "Continue" at bounding box center [910, 464] width 208 height 35
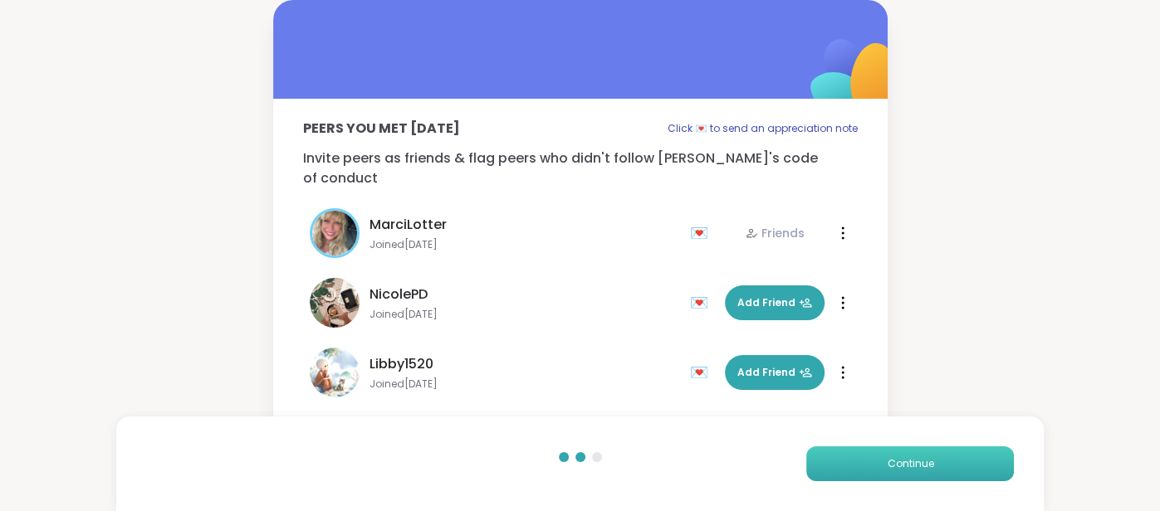
click at [937, 459] on button "Continue" at bounding box center [910, 464] width 208 height 35
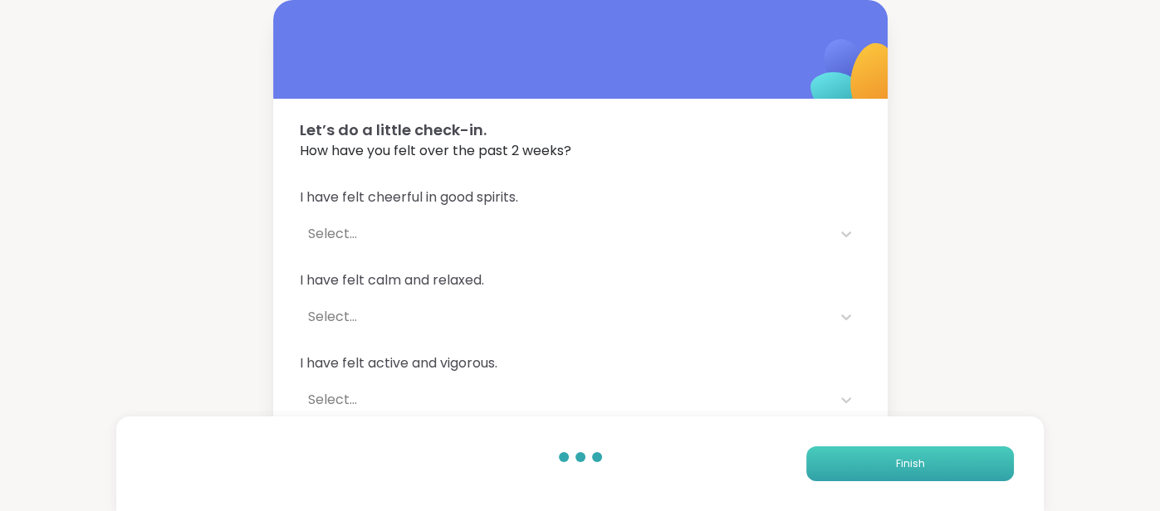
click at [937, 459] on button "Finish" at bounding box center [910, 464] width 208 height 35
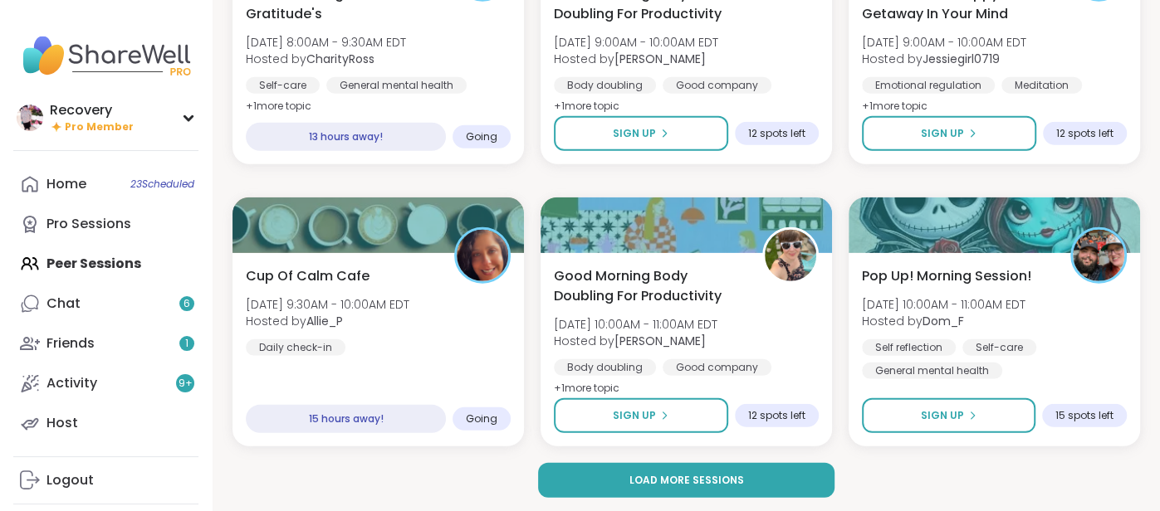
scroll to position [3145, 0]
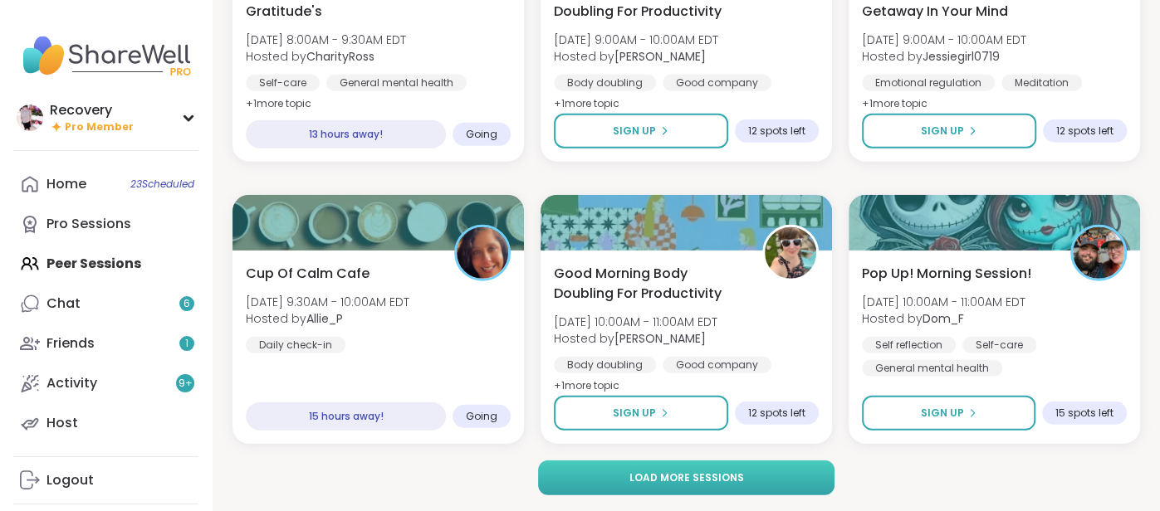
click at [790, 491] on button "Load more sessions" at bounding box center [686, 478] width 296 height 35
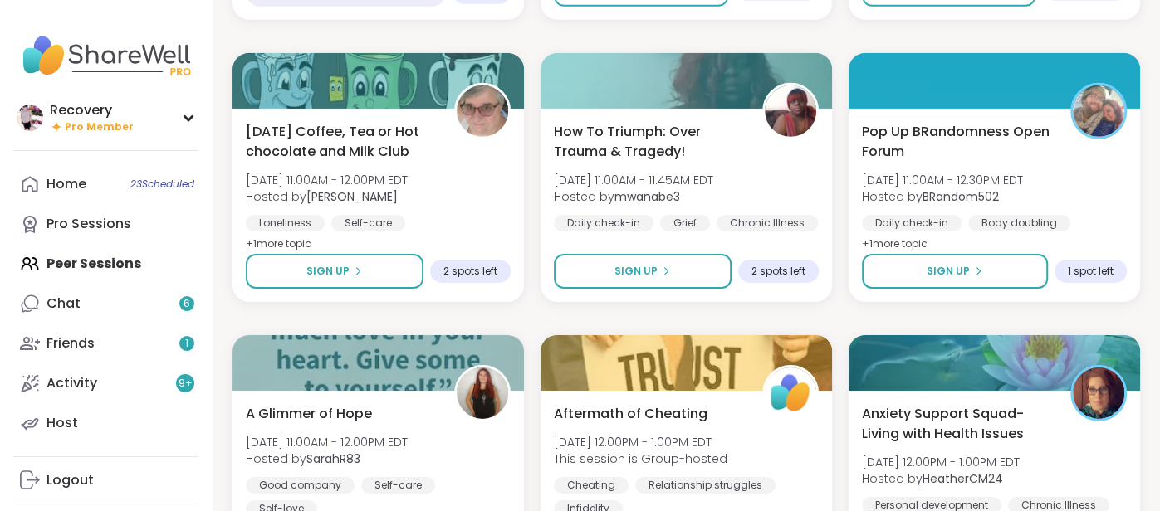
scroll to position [3571, 0]
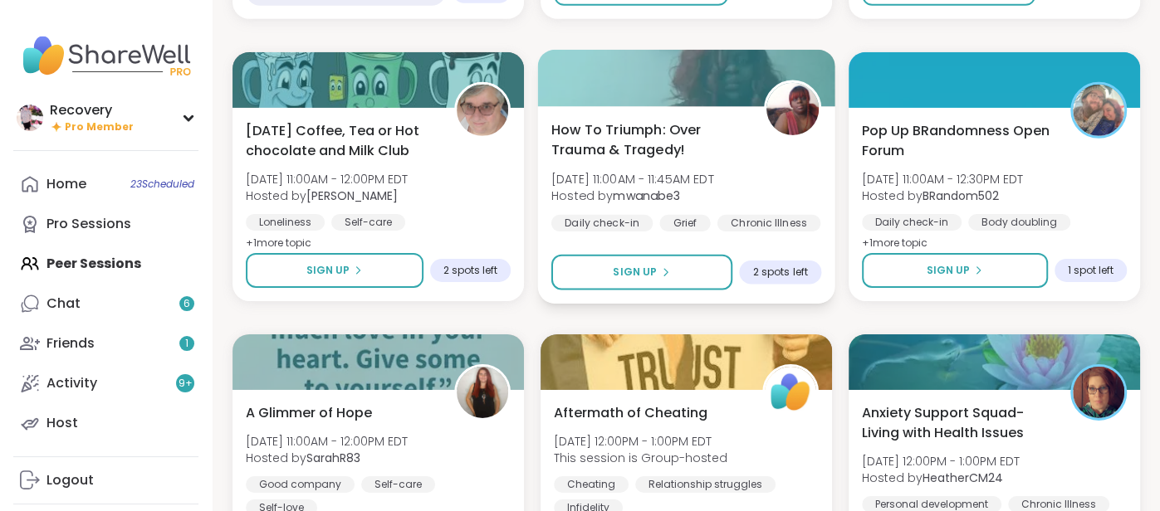
click at [761, 201] on div "How To Triumph: Over Trauma & Tragedy! [DATE] 11:00AM - 11:45AM EDT Hosted by m…" at bounding box center [686, 176] width 270 height 112
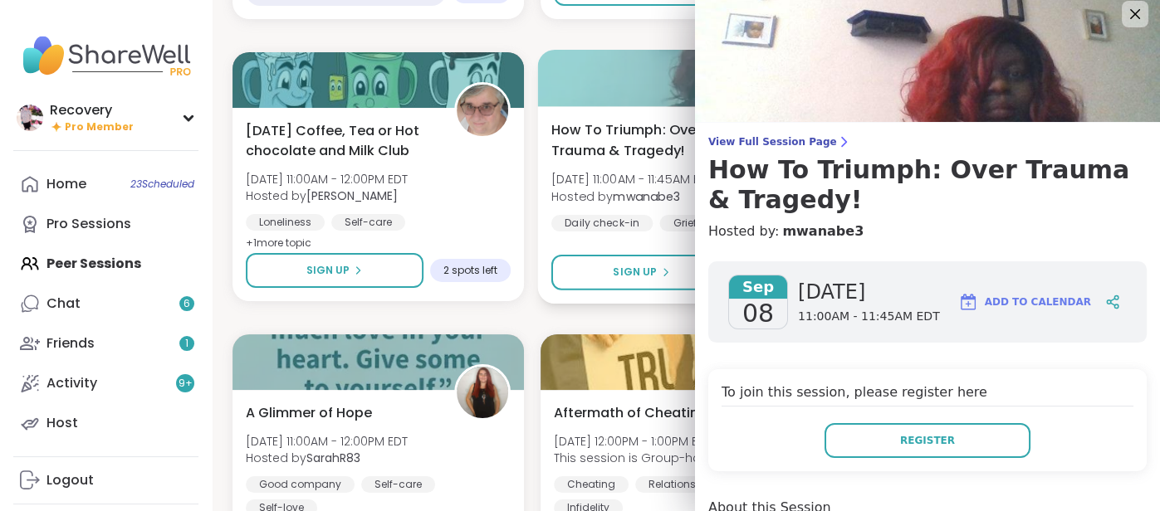
scroll to position [0, 0]
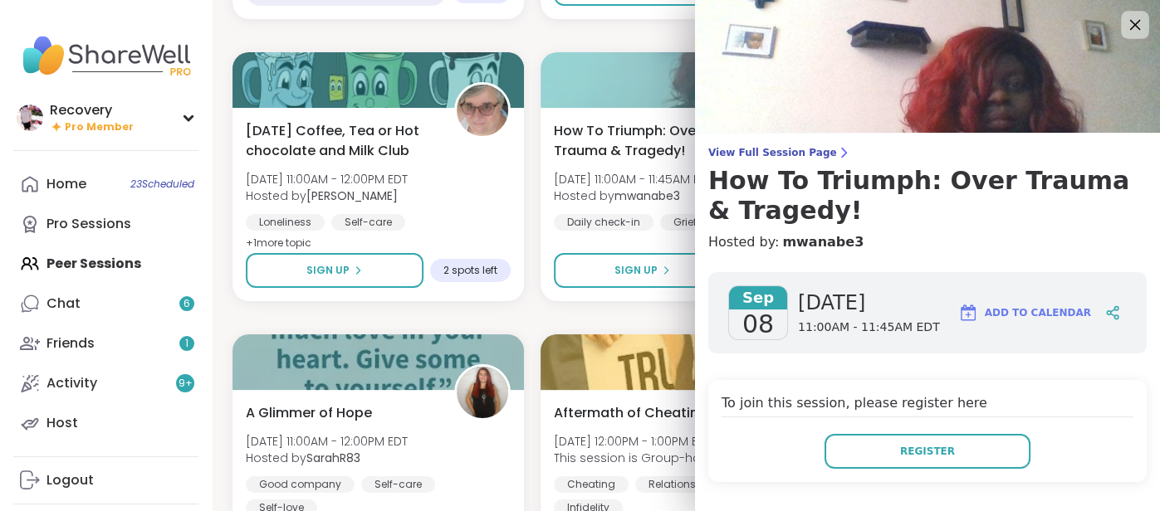
click at [1142, 29] on icon at bounding box center [1134, 24] width 21 height 21
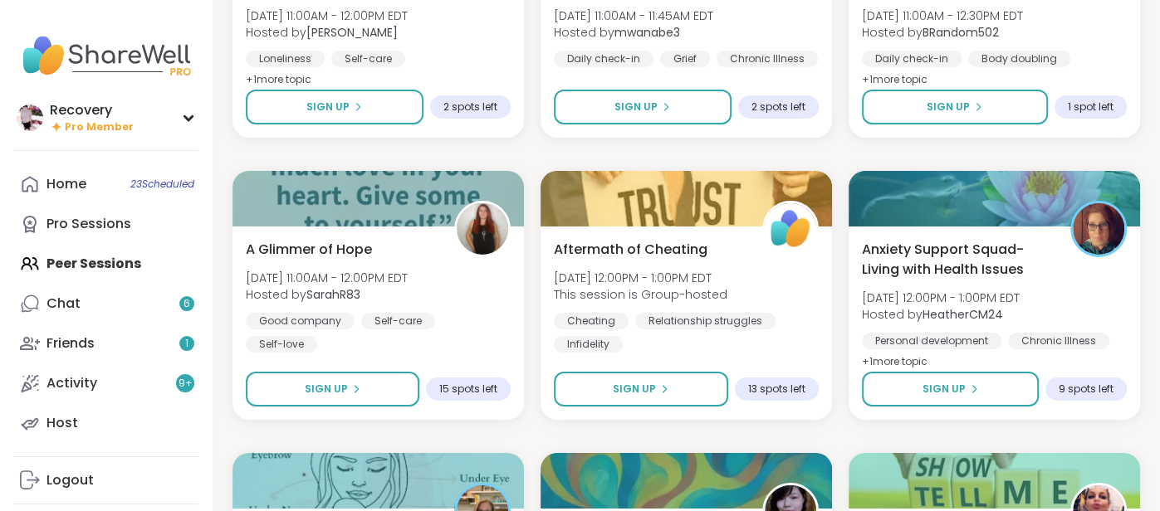
scroll to position [3732, 0]
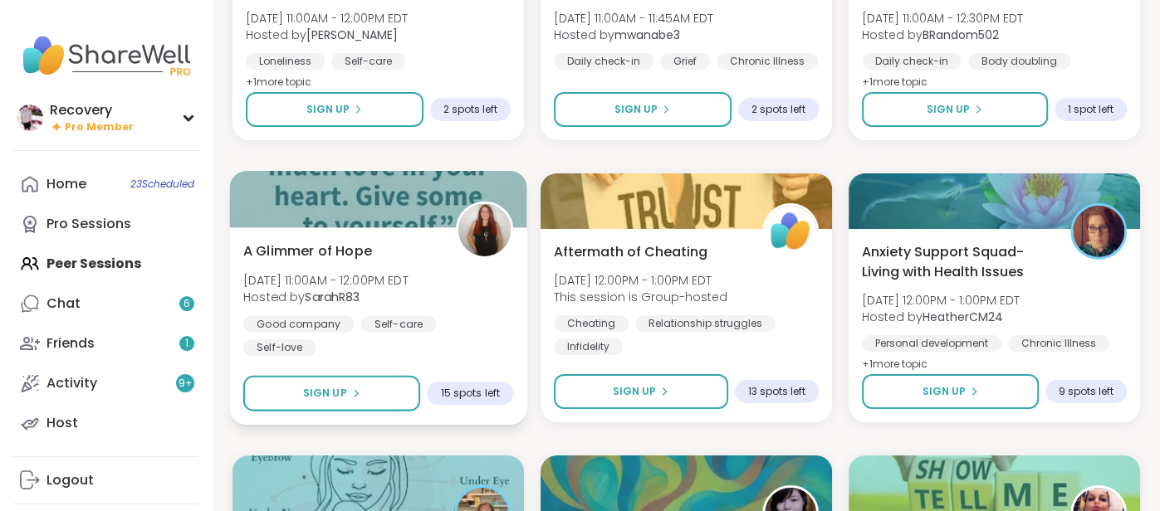
click at [449, 313] on div "A Glimmer of Hope [DATE] 11:00AM - 12:00PM EDT Hosted by SarahR83 Good company …" at bounding box center [378, 298] width 270 height 115
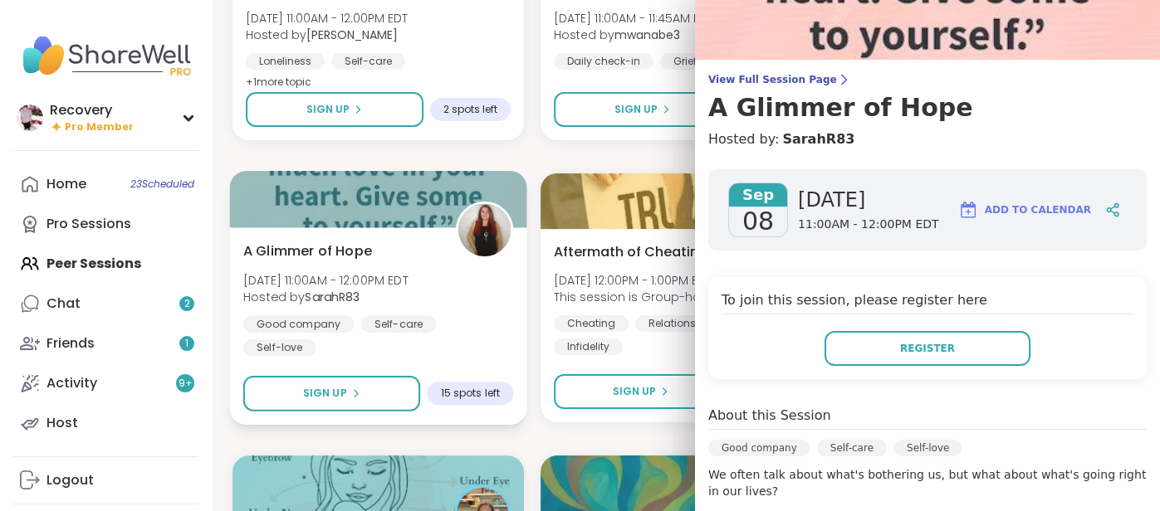
scroll to position [0, 0]
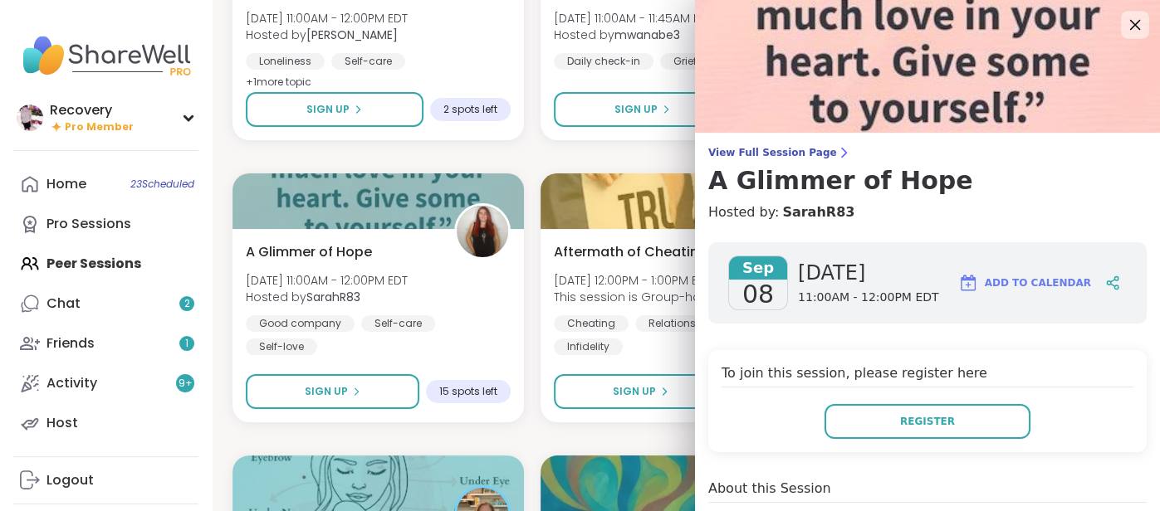
click at [1137, 32] on icon at bounding box center [1134, 24] width 21 height 21
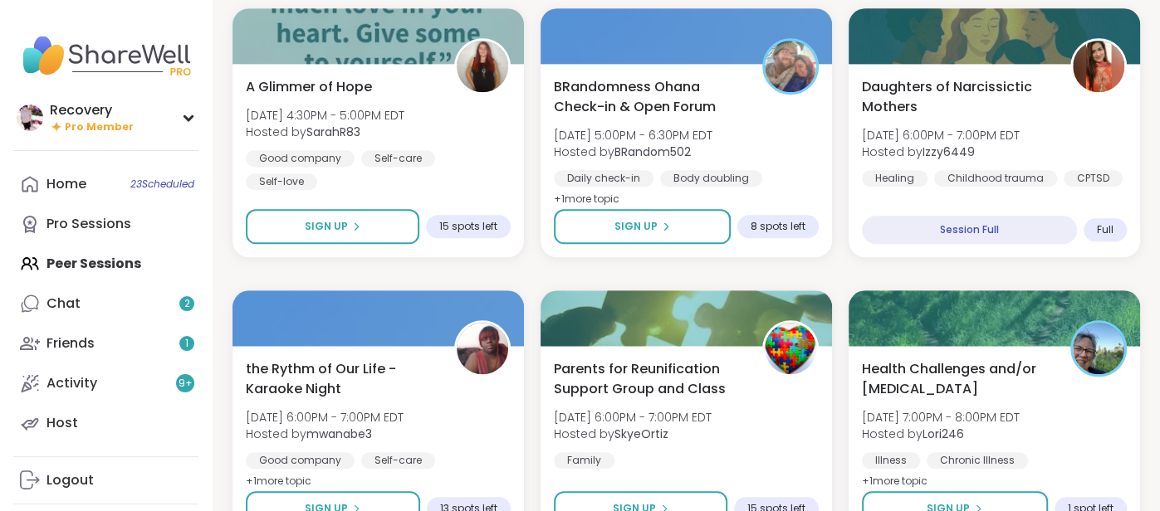
scroll to position [5279, 0]
